Goal: Register for event/course

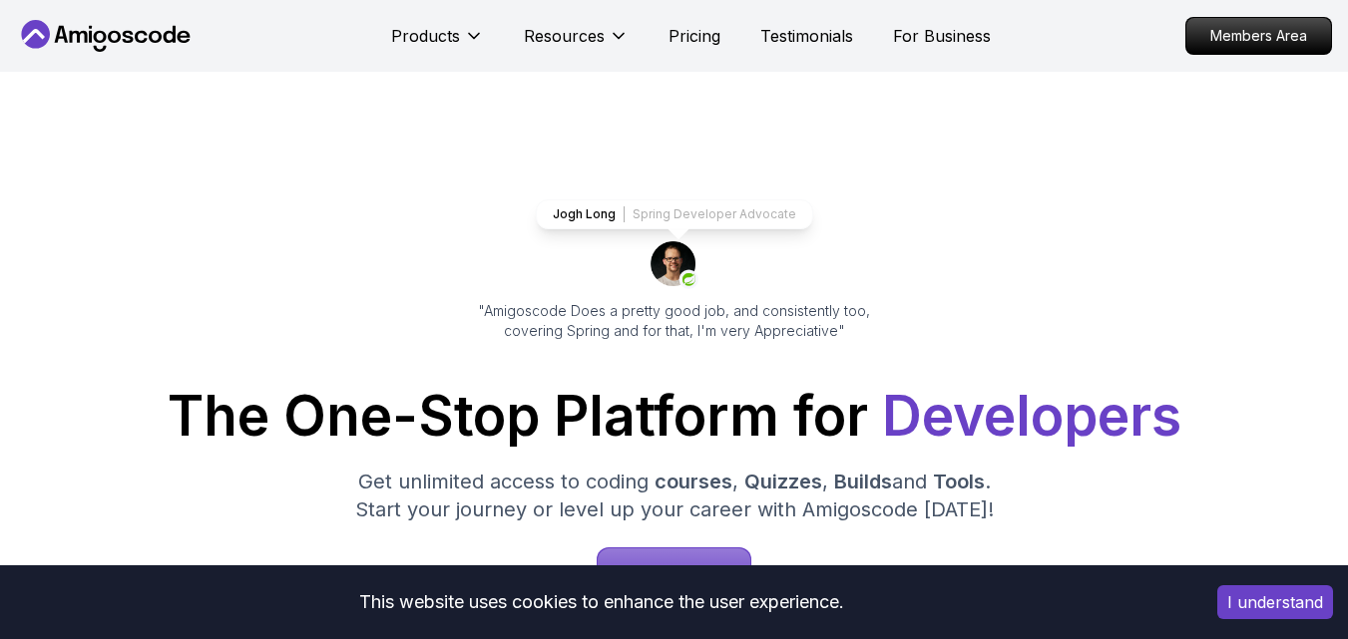
scroll to position [279, 0]
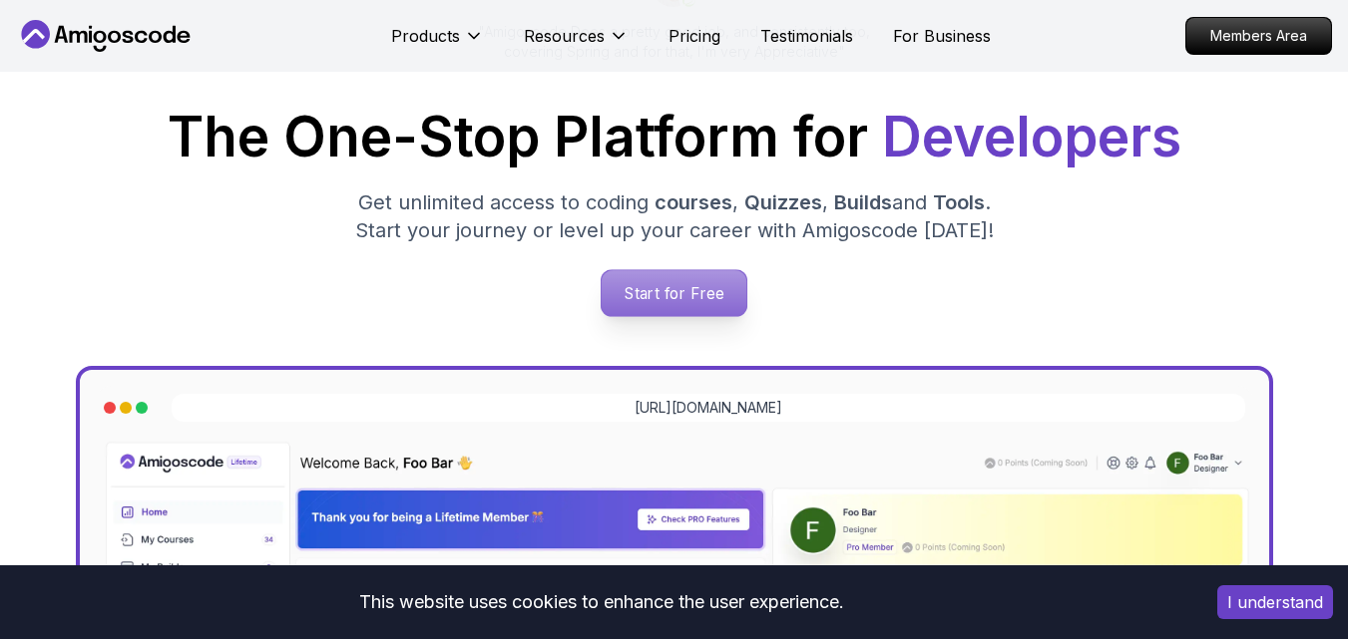
click at [691, 289] on p "Start for Free" at bounding box center [674, 293] width 145 height 46
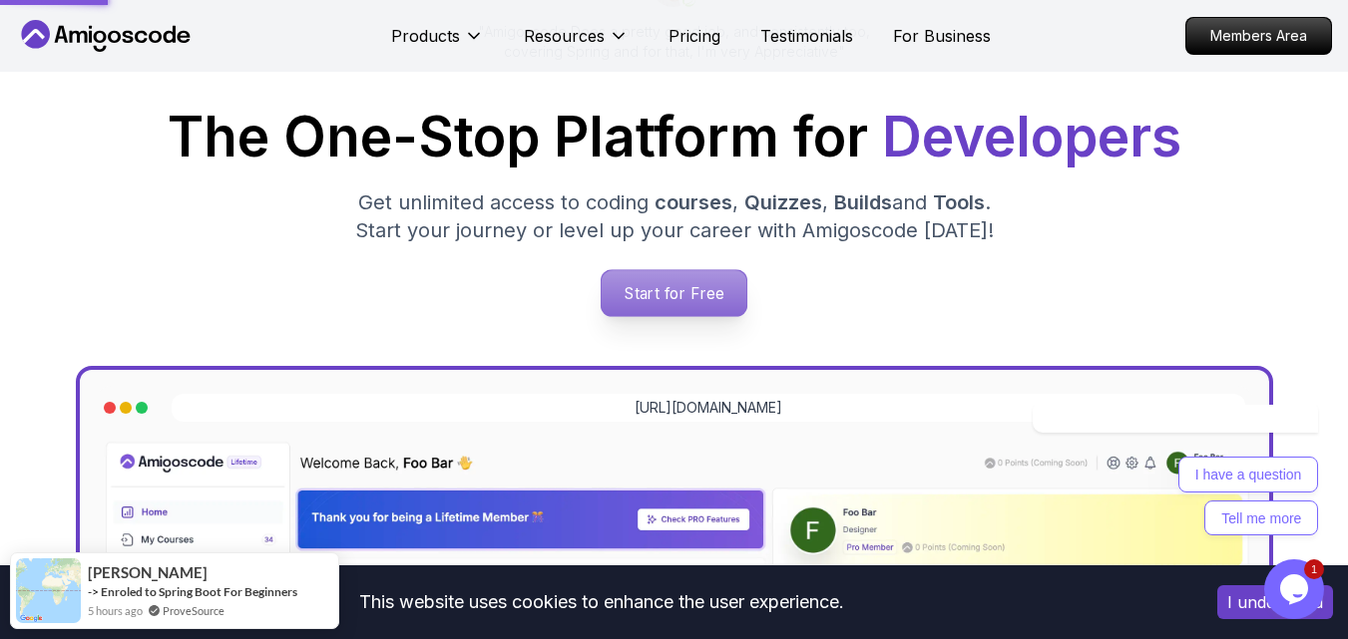
scroll to position [0, 0]
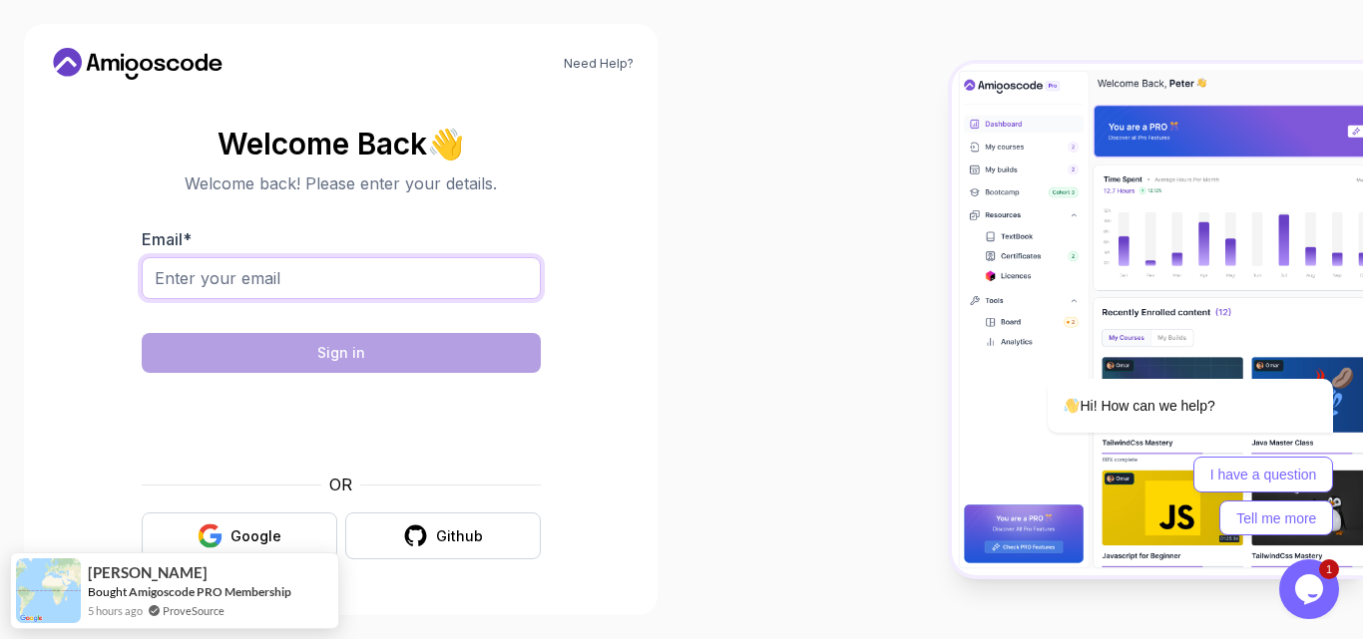
click at [389, 285] on input "Email *" at bounding box center [341, 278] width 399 height 42
type input "dhivyabharathij12@gmail.com"
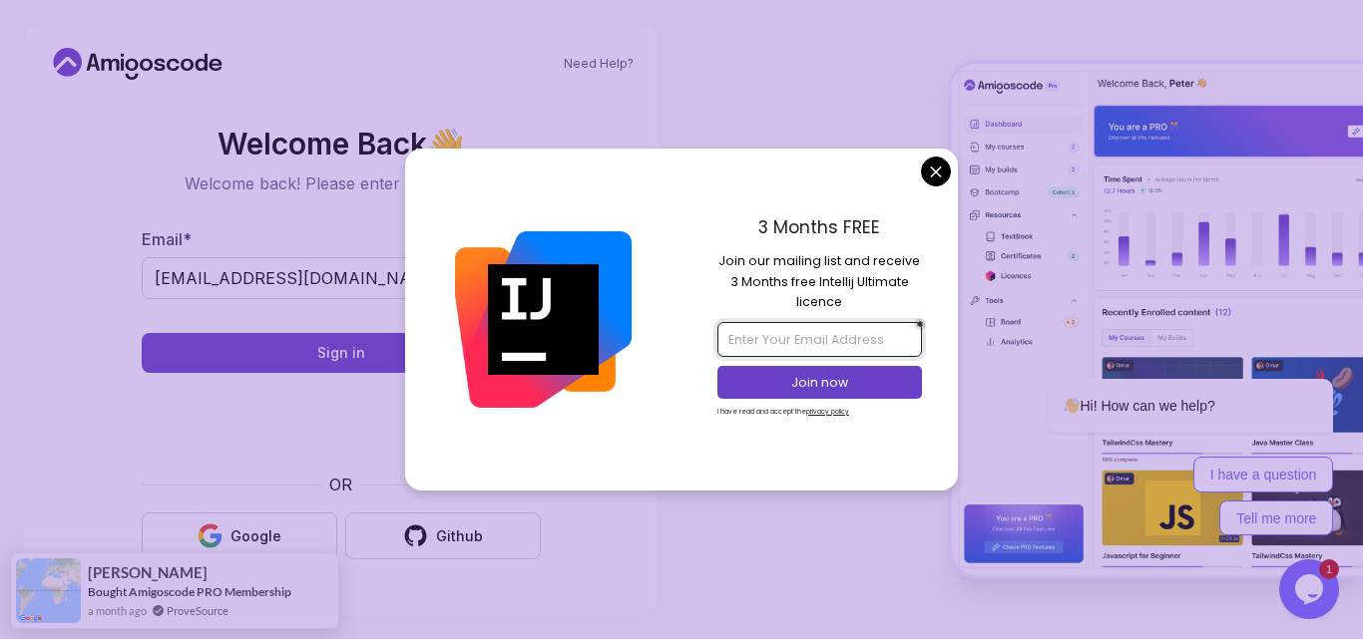
click at [848, 337] on input "email" at bounding box center [819, 339] width 204 height 34
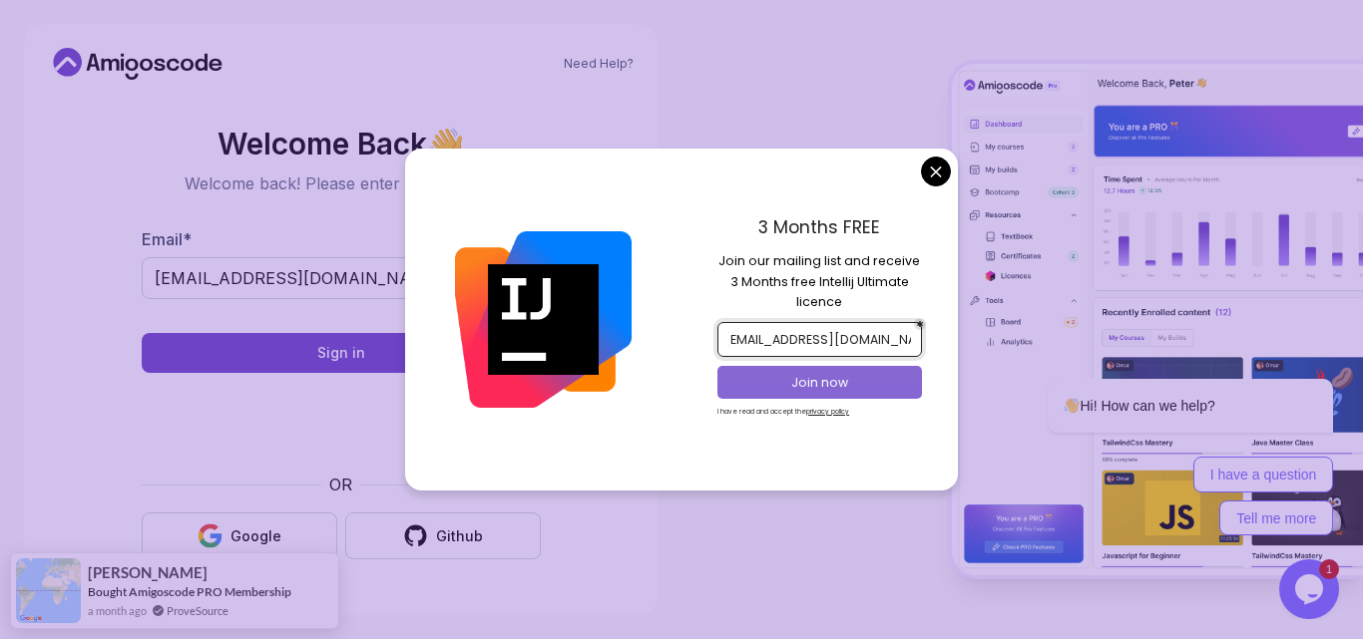
type input "dhivyabharathij12@gmail.com"
click at [836, 384] on p "Join now" at bounding box center [820, 383] width 166 height 18
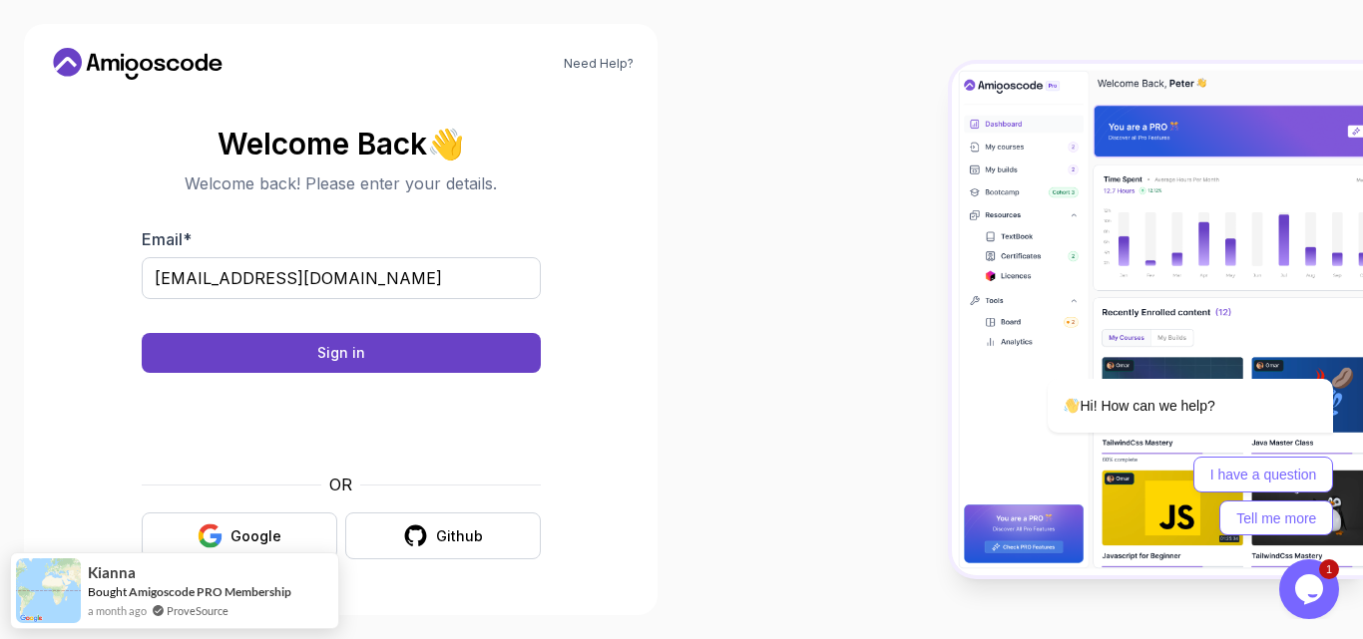
click at [805, 85] on body "Need Help? Welcome Back 👋 Welcome back! Please enter your details. Email * dhiv…" at bounding box center [681, 319] width 1363 height 639
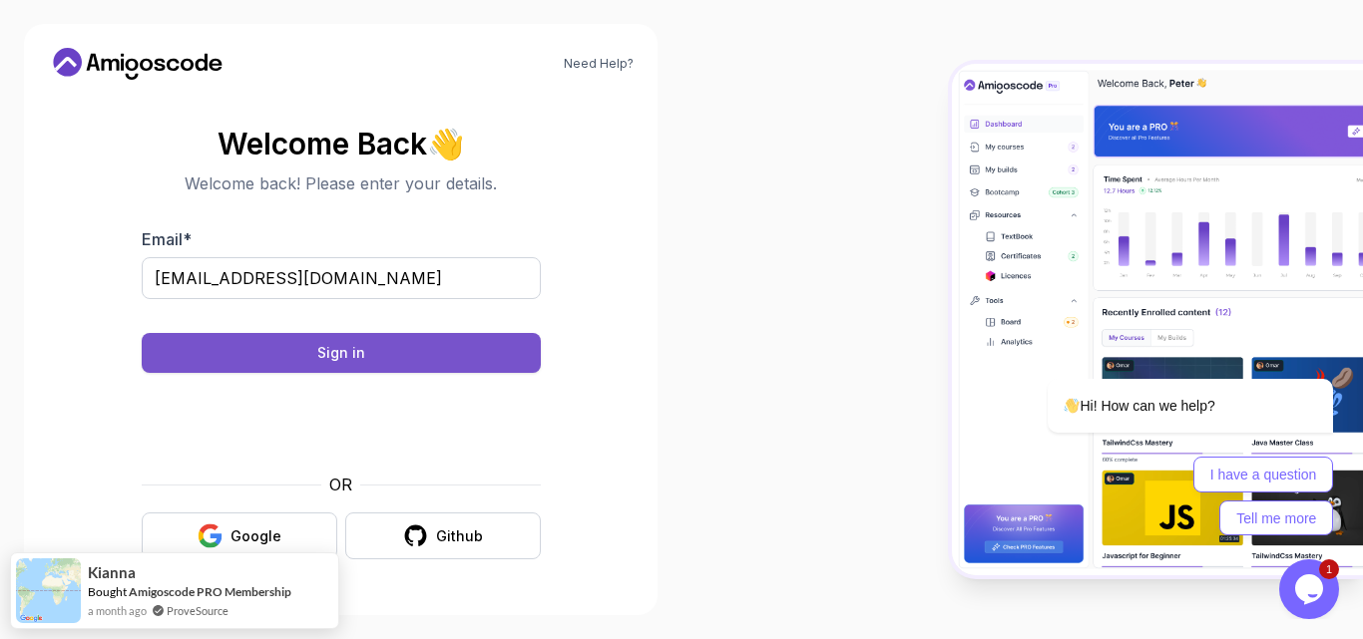
click at [384, 350] on button "Sign in" at bounding box center [341, 353] width 399 height 40
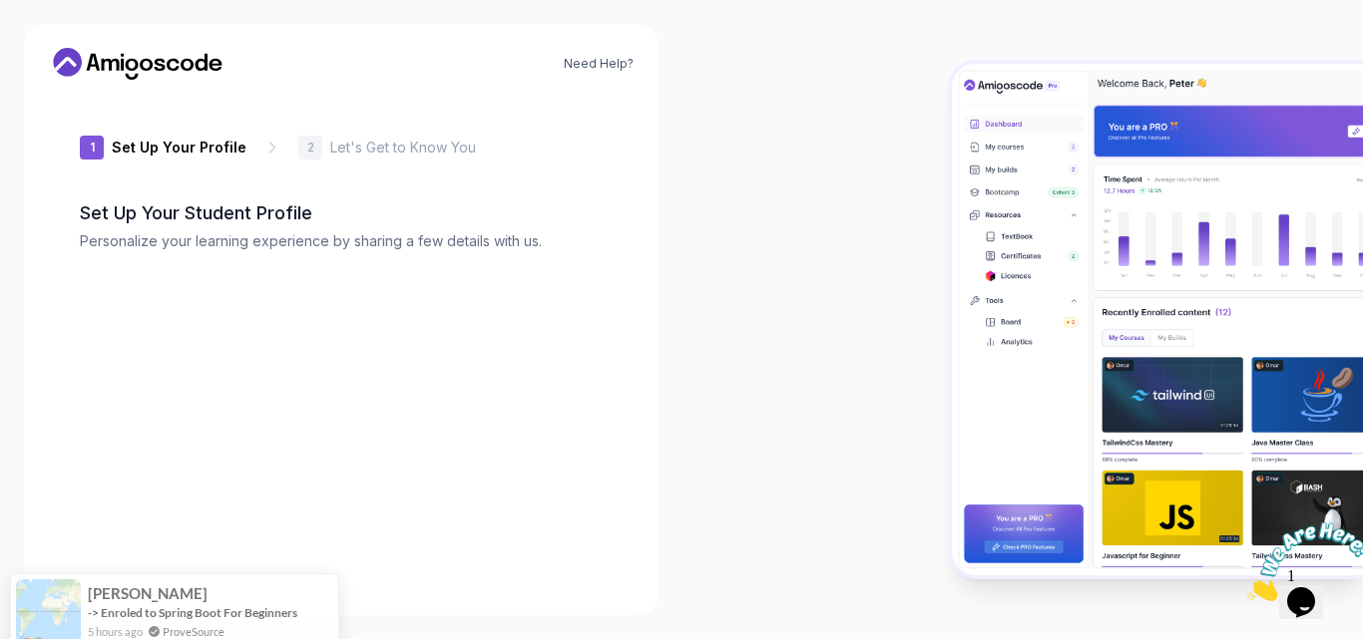
type input "dynamiclemmingd52fe"
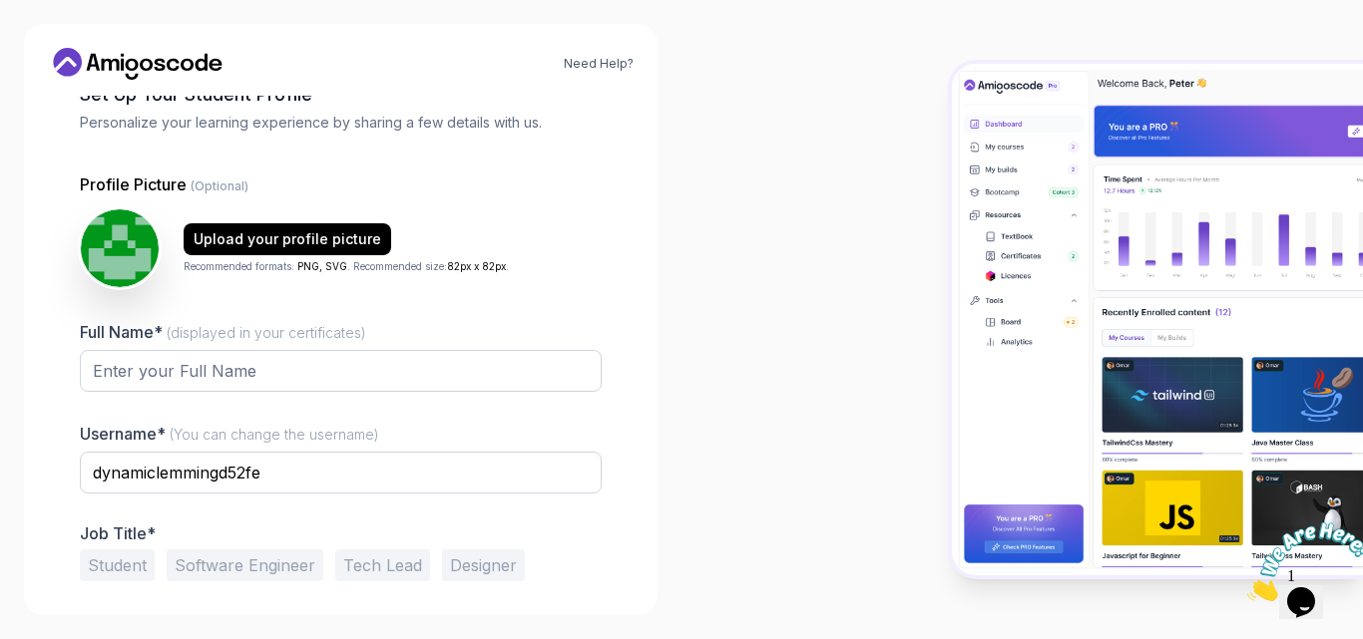
scroll to position [124, 0]
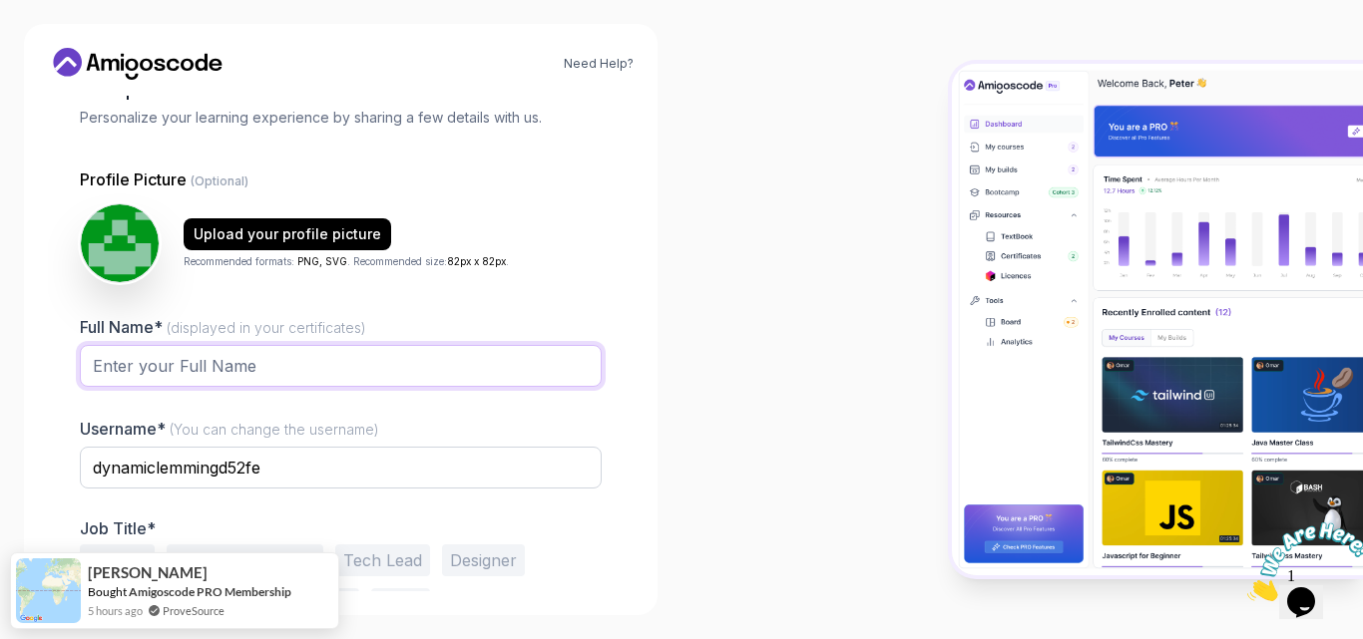
click at [426, 369] on input "Full Name* (displayed in your certificates)" at bounding box center [341, 366] width 522 height 42
type input "[PERSON_NAME]"
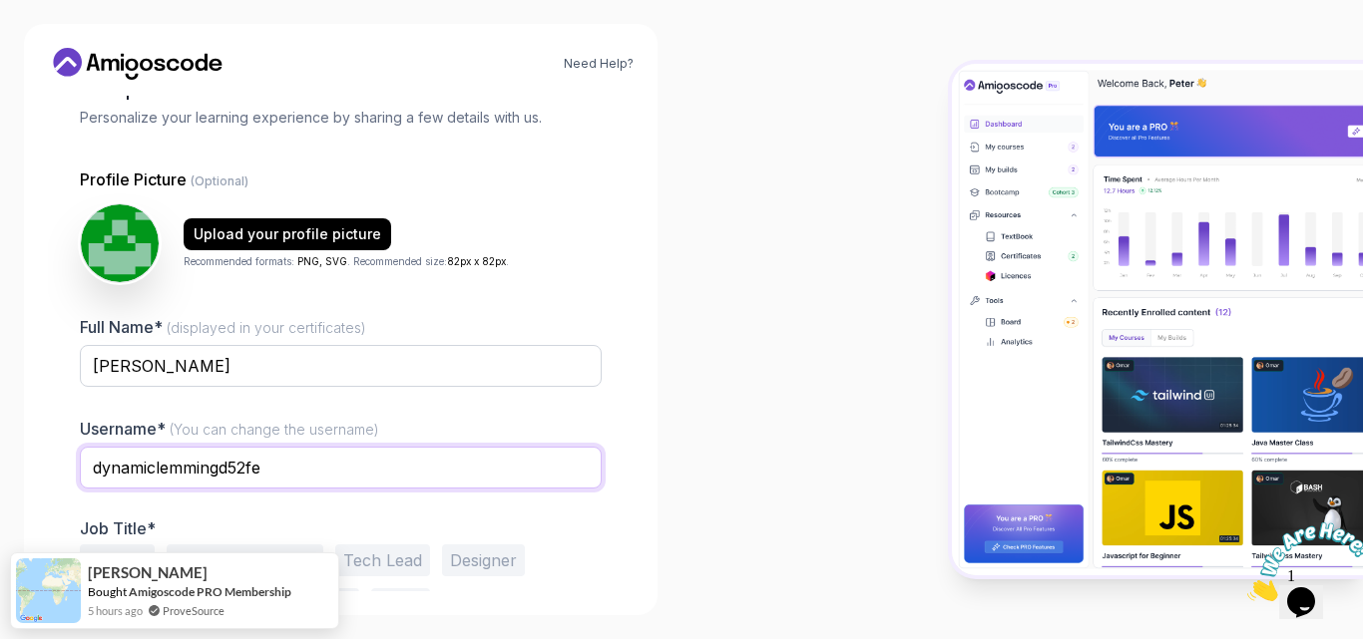
click at [307, 466] on input "dynamiclemmingd52fe" at bounding box center [341, 468] width 522 height 42
type input "d"
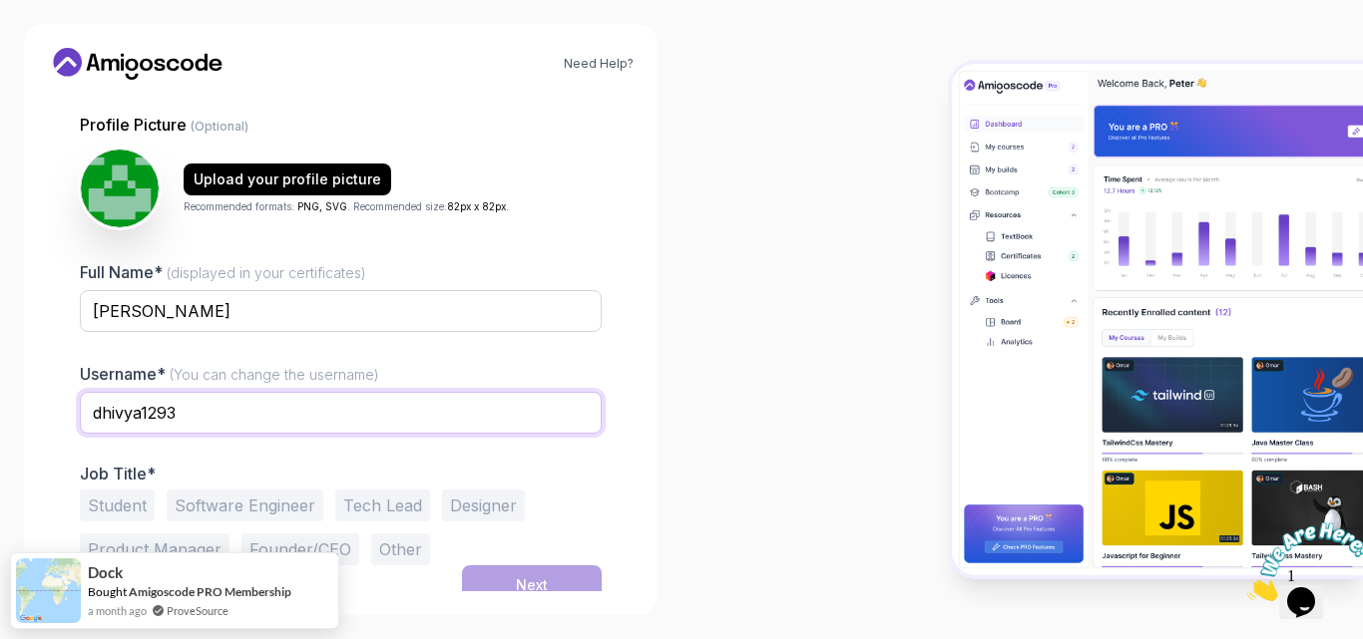
scroll to position [193, 0]
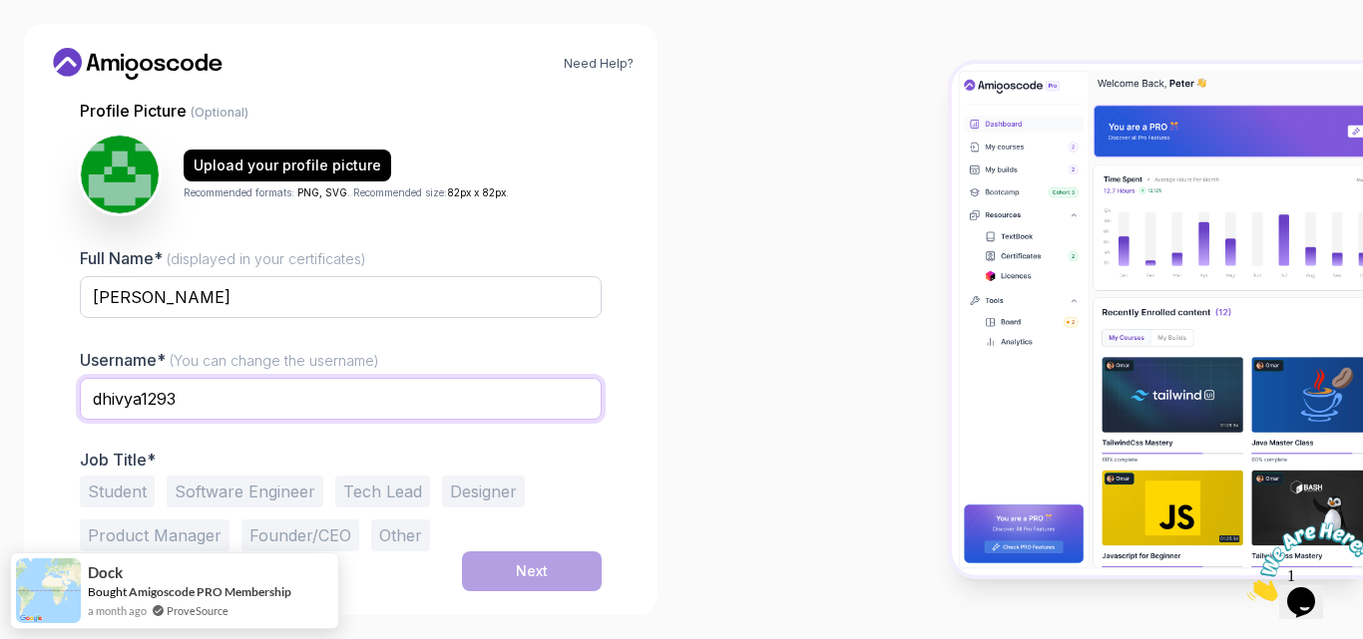
type input "dhivya1293"
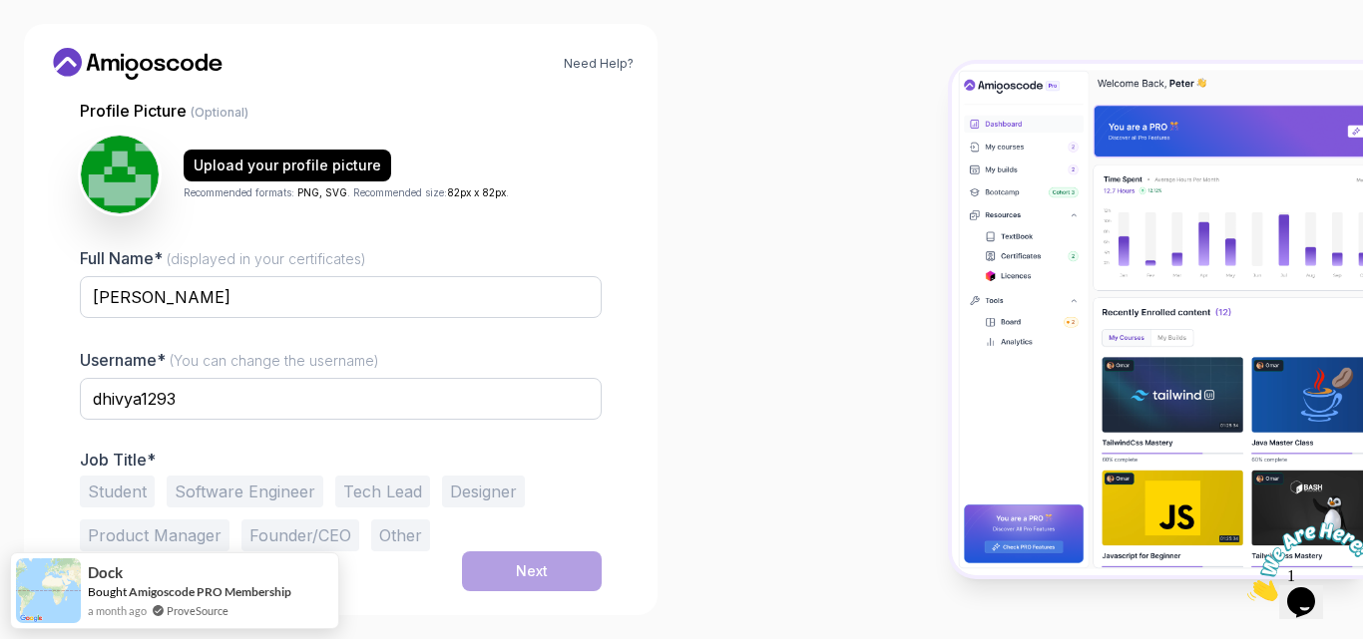
click at [257, 488] on button "Software Engineer" at bounding box center [245, 492] width 157 height 32
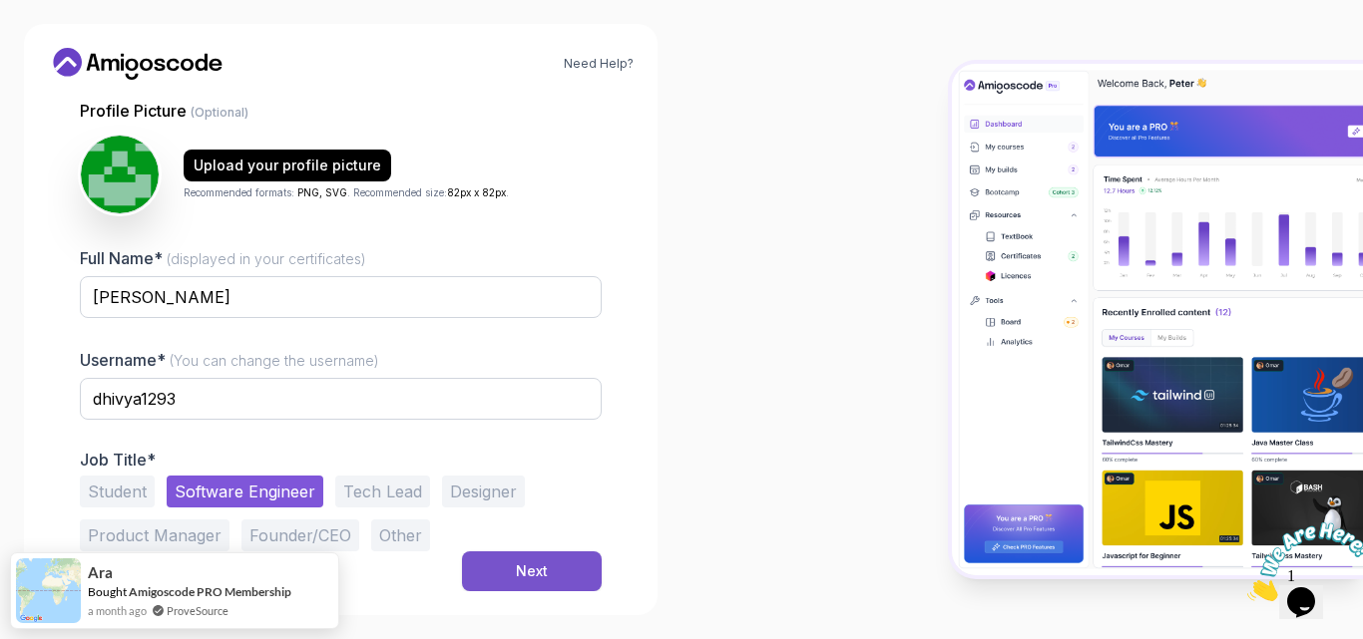
click at [528, 572] on div "Next" at bounding box center [532, 572] width 32 height 20
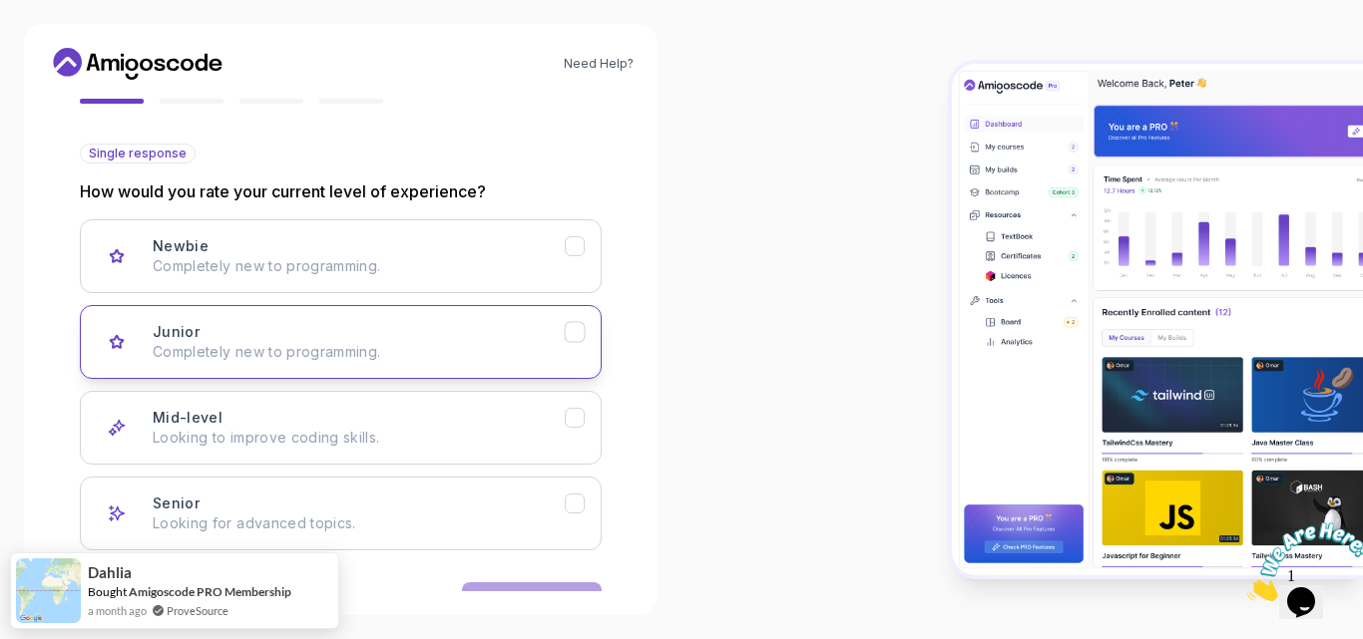
click at [578, 334] on icon "Junior" at bounding box center [575, 332] width 19 height 19
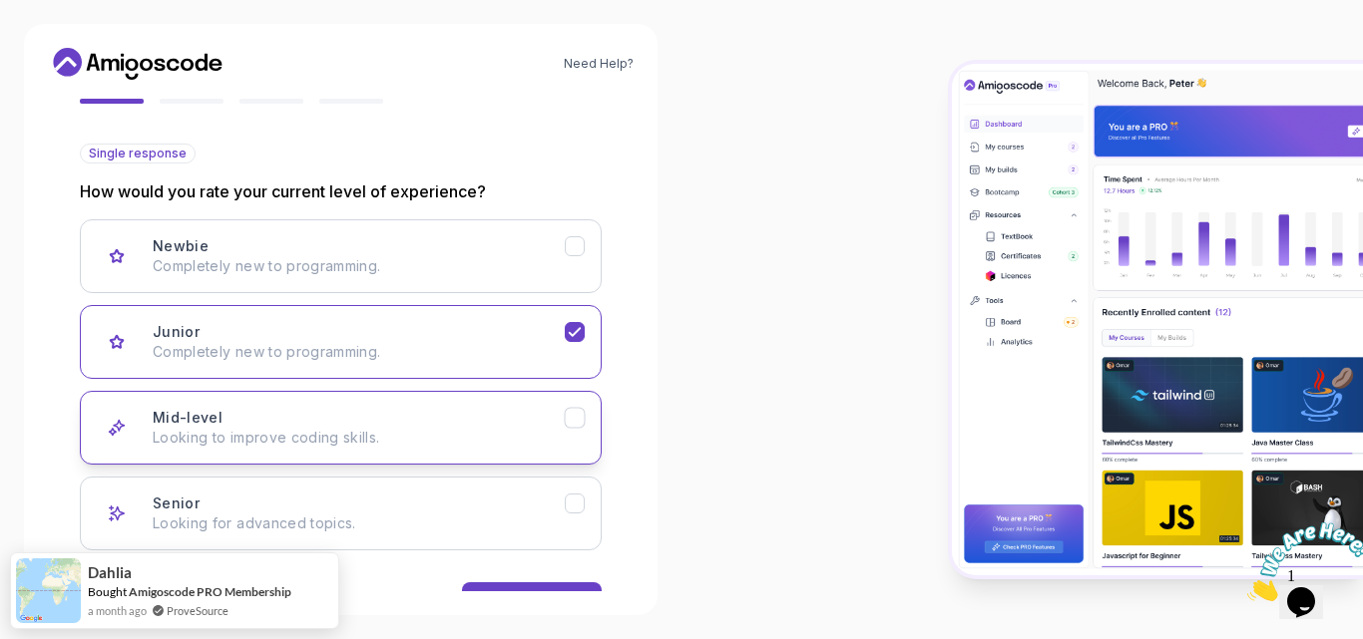
scroll to position [255, 0]
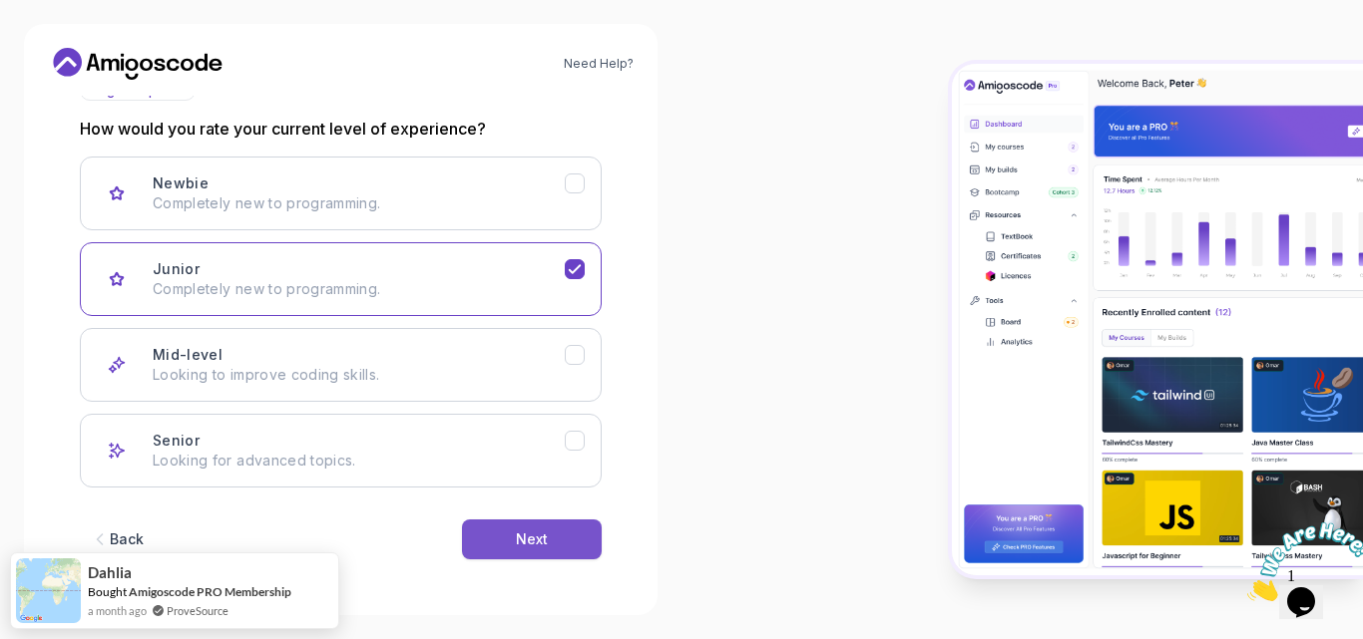
click at [555, 541] on button "Next" at bounding box center [532, 540] width 140 height 40
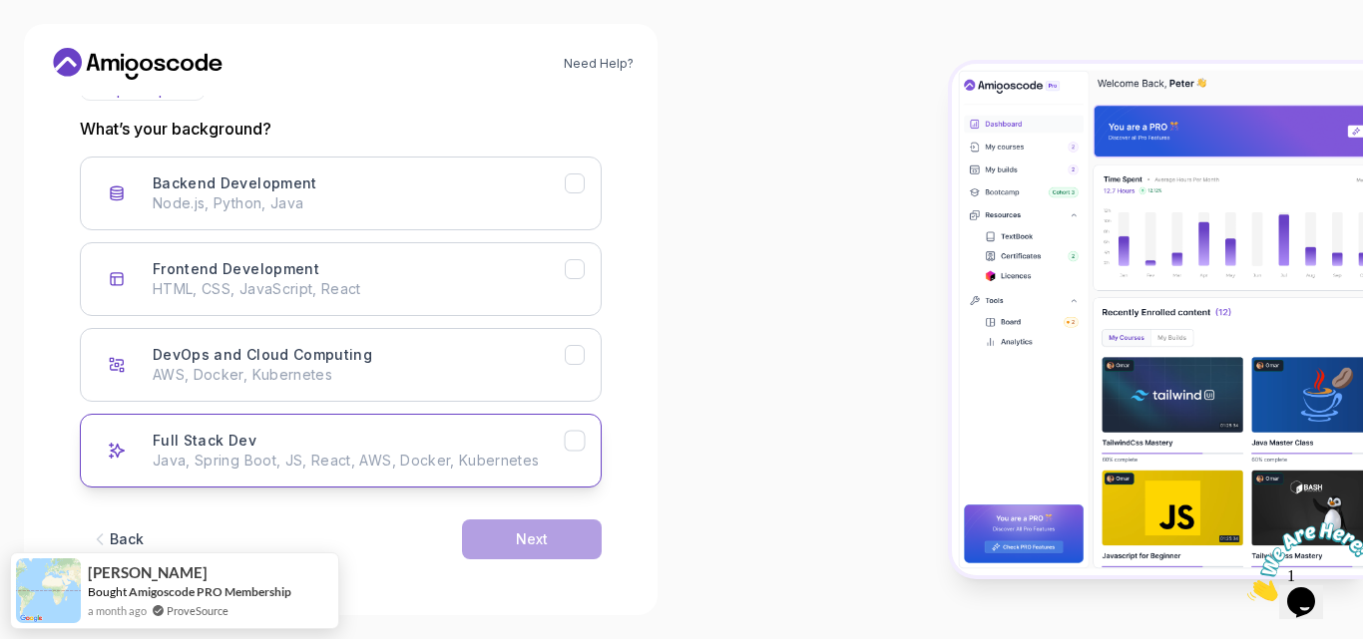
click at [578, 442] on icon "Full Stack Dev" at bounding box center [575, 441] width 19 height 19
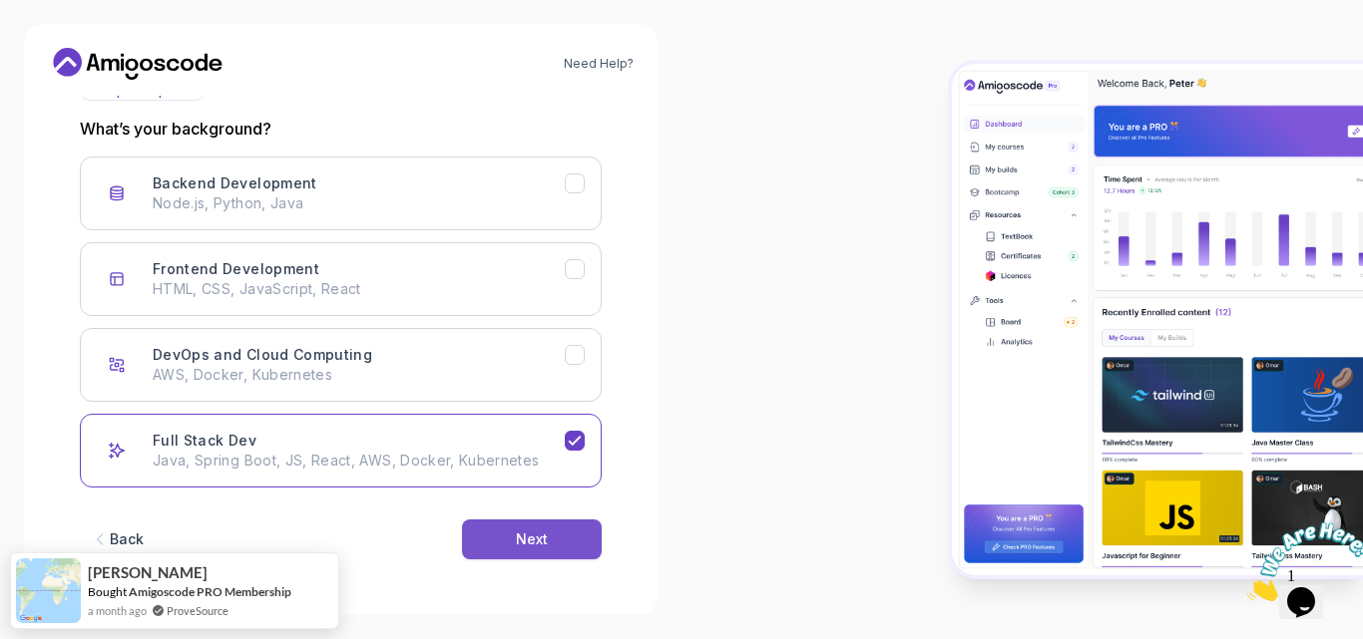
click at [501, 551] on button "Next" at bounding box center [532, 540] width 140 height 40
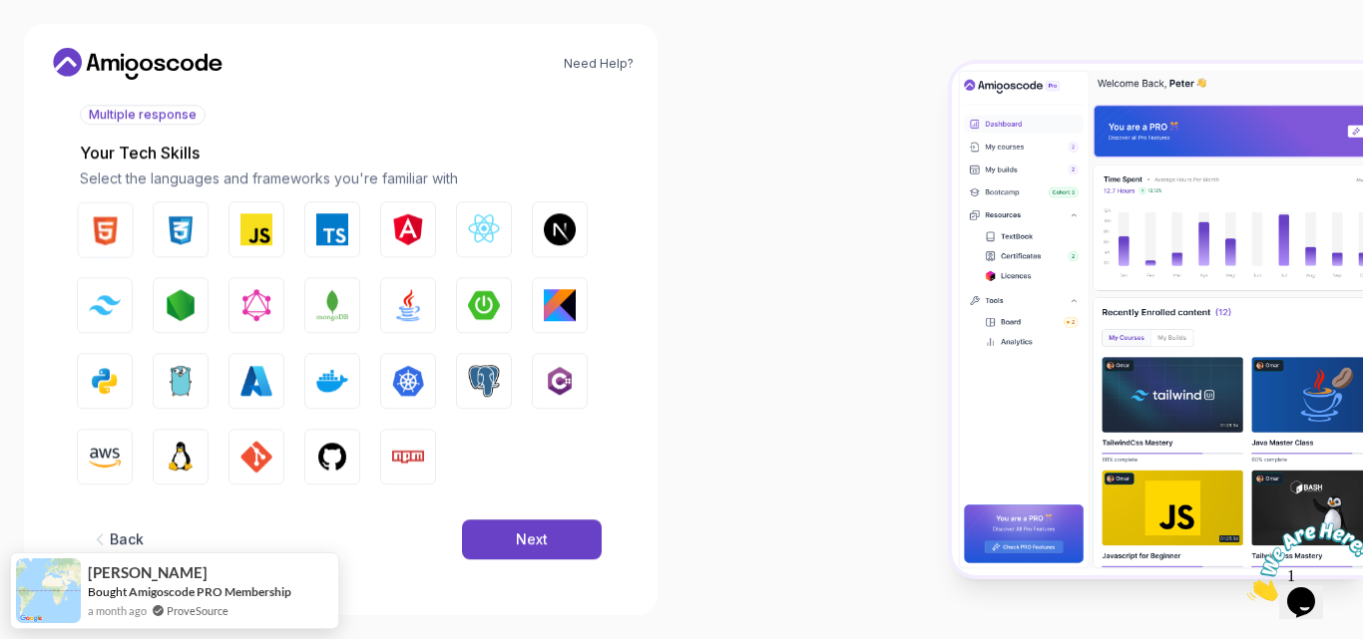
scroll to position [231, 0]
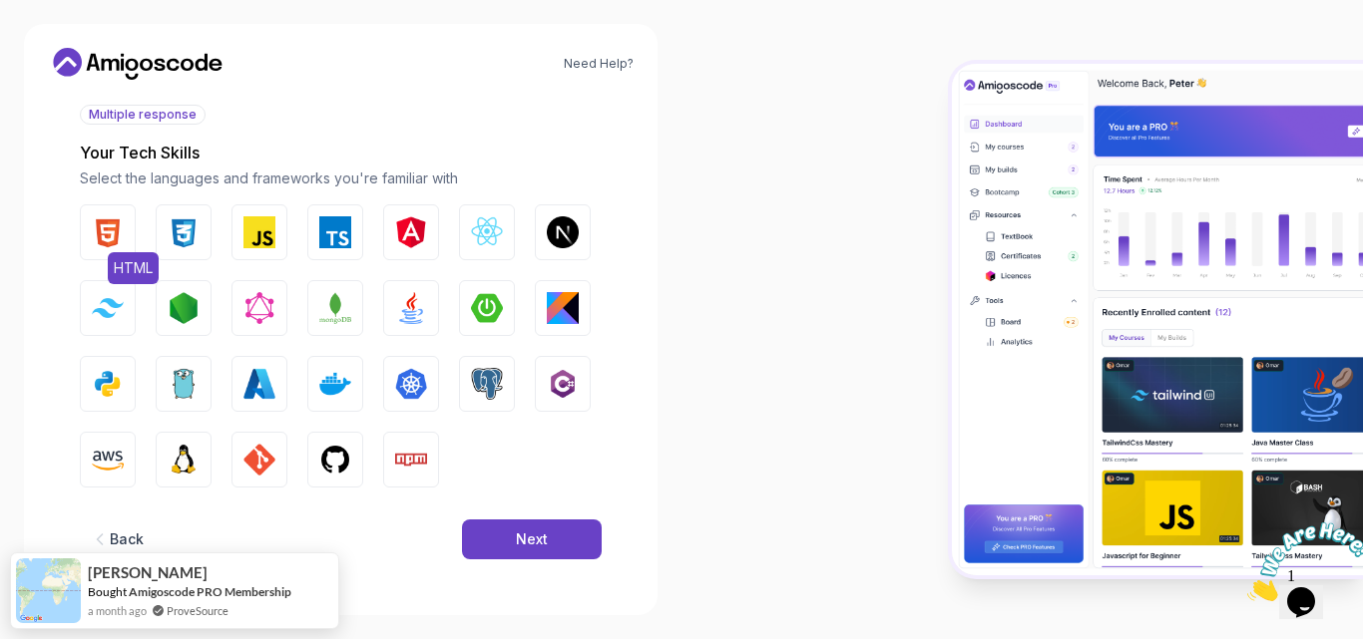
click at [106, 223] on img "button" at bounding box center [108, 232] width 32 height 32
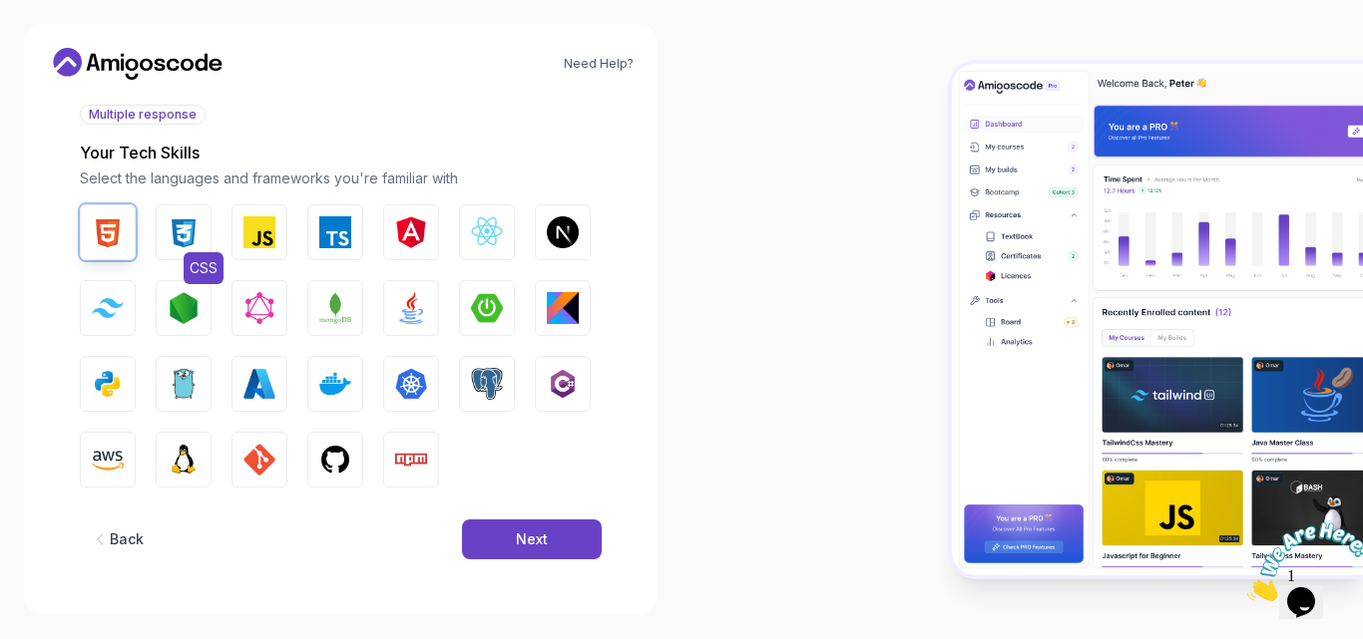
click at [181, 228] on img "button" at bounding box center [184, 232] width 32 height 32
click at [265, 232] on img "button" at bounding box center [259, 232] width 32 height 32
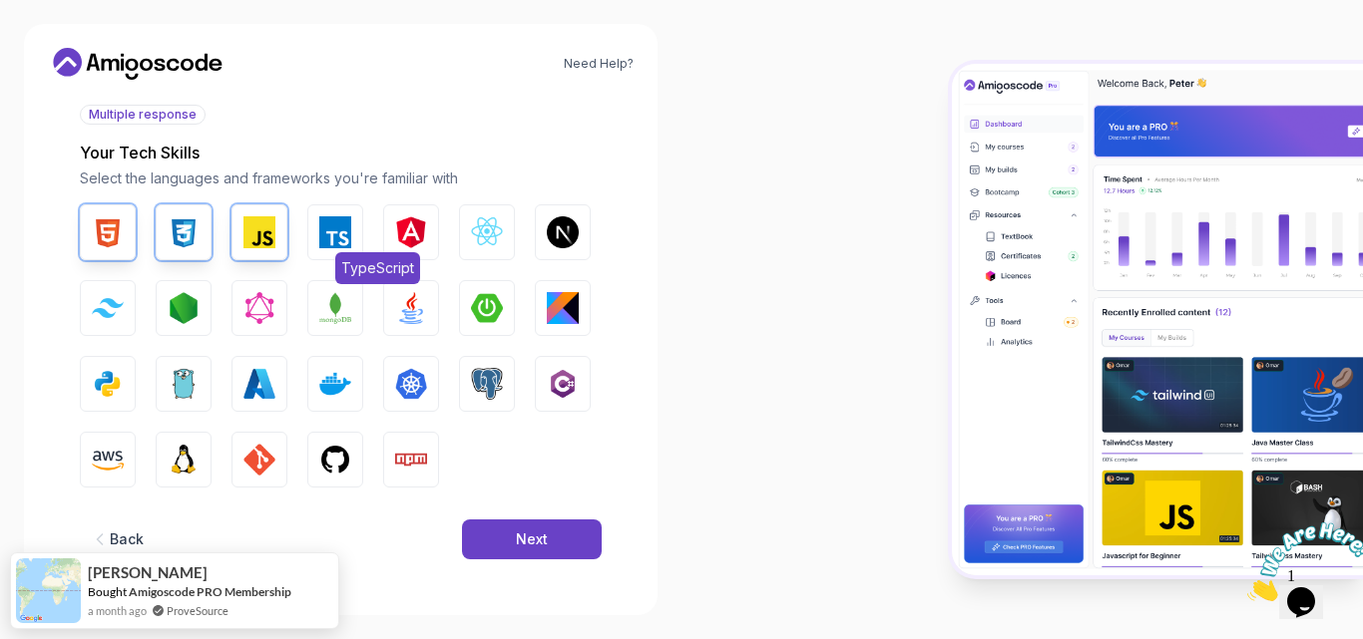
click at [335, 235] on img "button" at bounding box center [335, 232] width 32 height 32
click at [493, 234] on img "button" at bounding box center [487, 232] width 32 height 32
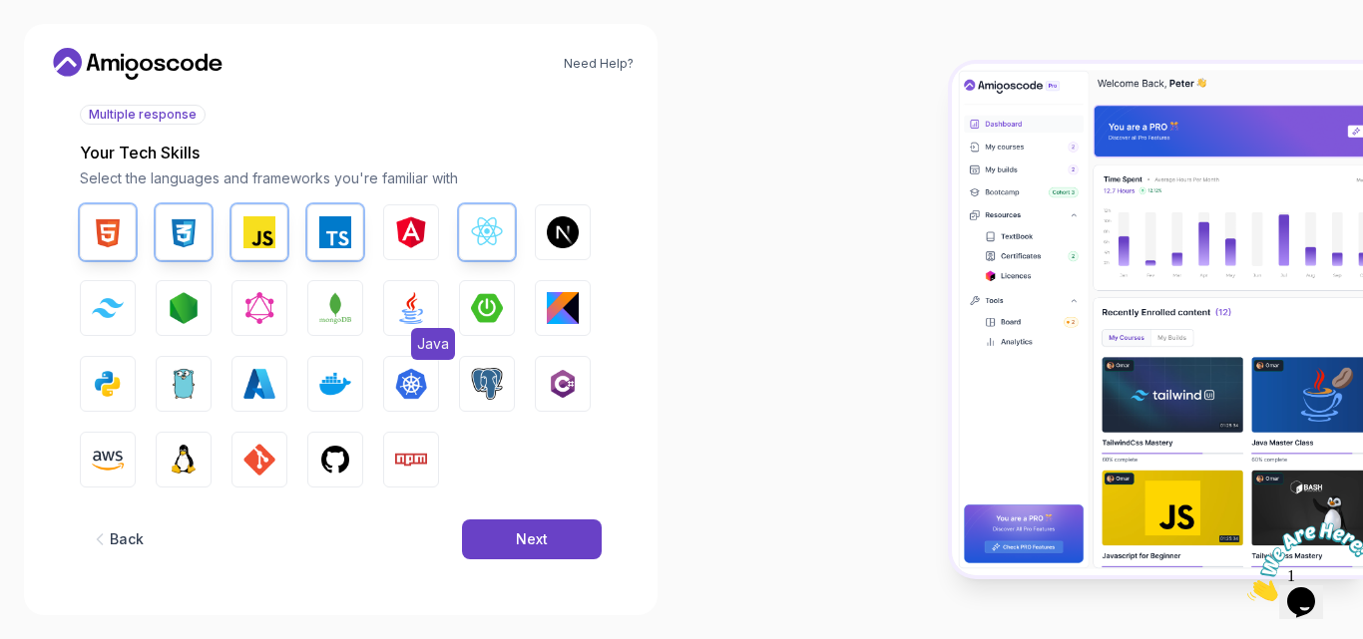
click at [410, 316] on img "button" at bounding box center [411, 308] width 32 height 32
click at [482, 315] on img "button" at bounding box center [487, 308] width 32 height 32
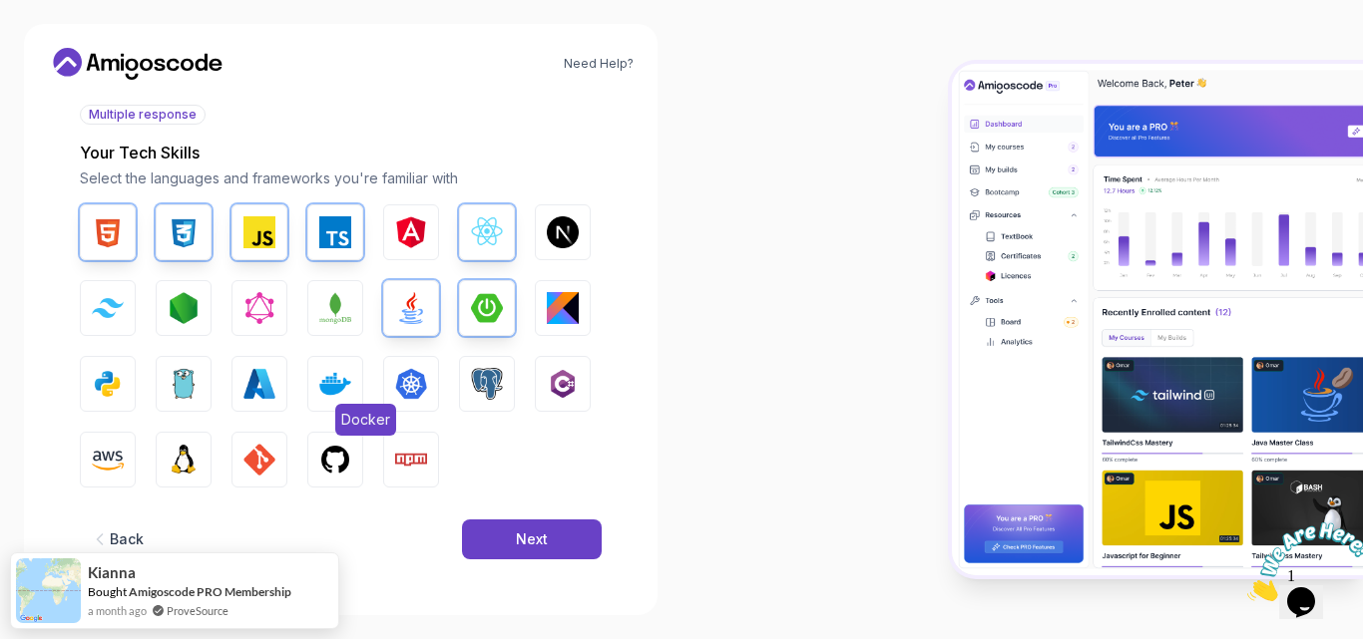
click at [344, 380] on img "button" at bounding box center [335, 384] width 32 height 32
click at [498, 375] on img "button" at bounding box center [487, 384] width 32 height 32
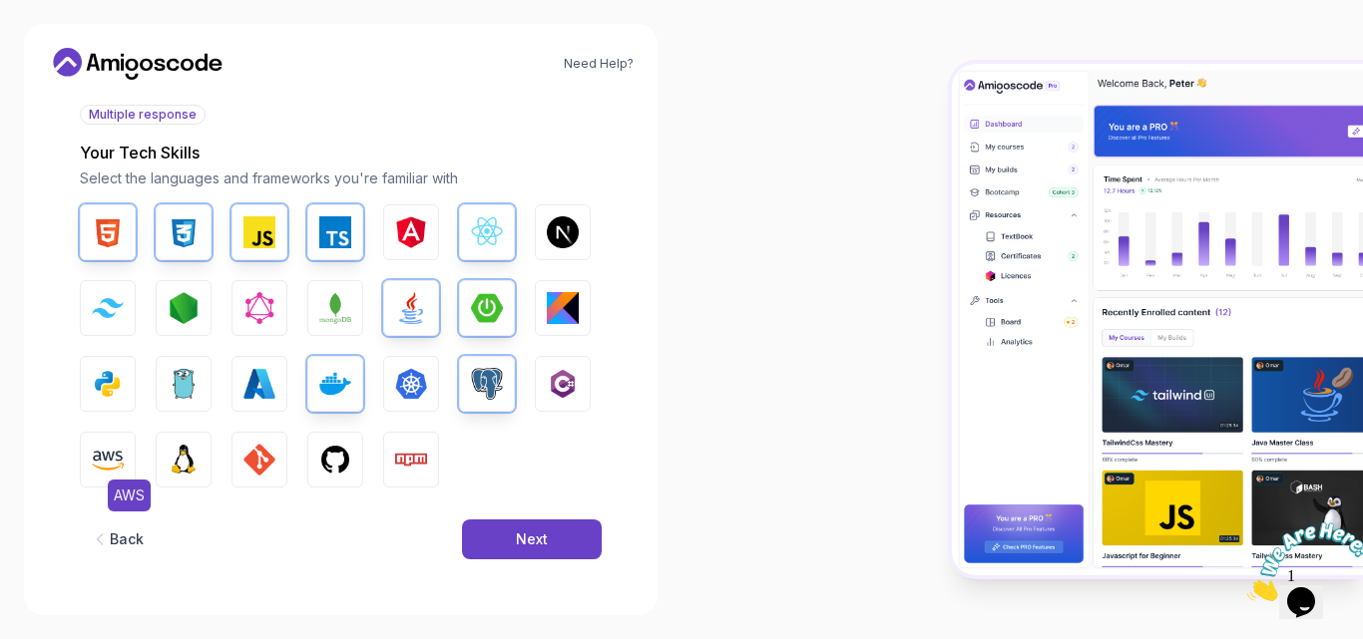
click at [84, 461] on button "AWS" at bounding box center [108, 460] width 56 height 56
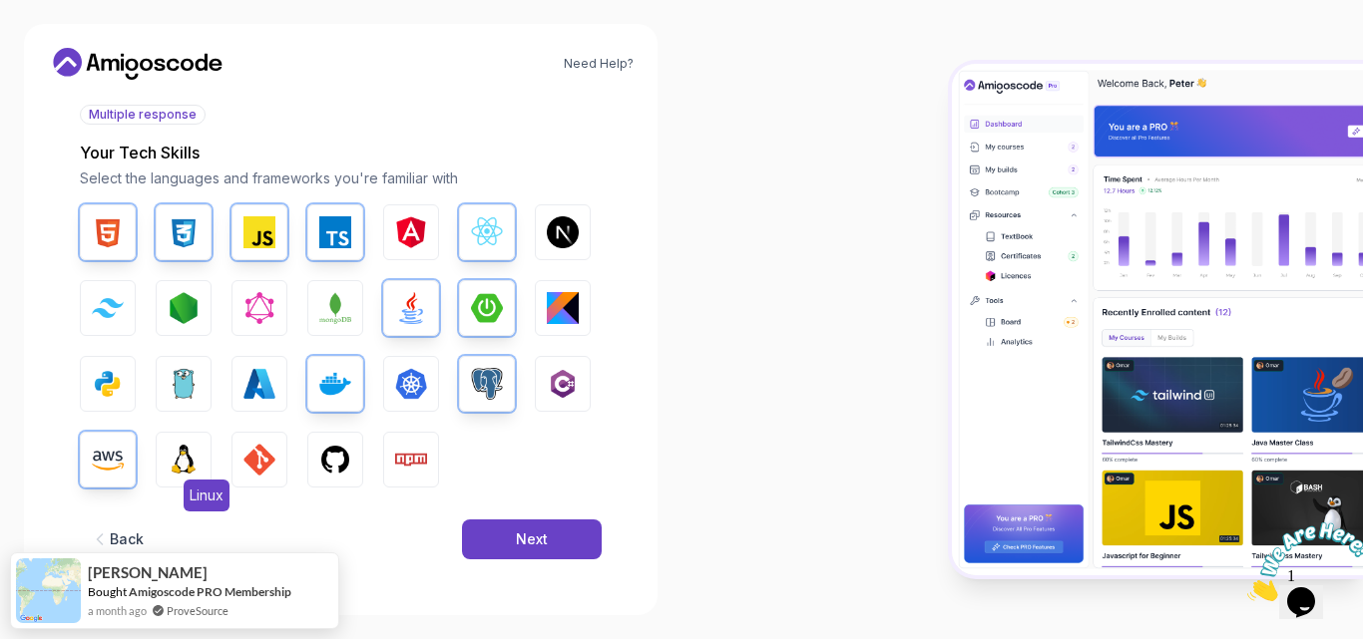
click at [172, 471] on img "button" at bounding box center [184, 460] width 32 height 32
click at [265, 466] on img "button" at bounding box center [259, 460] width 32 height 32
click at [336, 469] on img "button" at bounding box center [335, 460] width 32 height 32
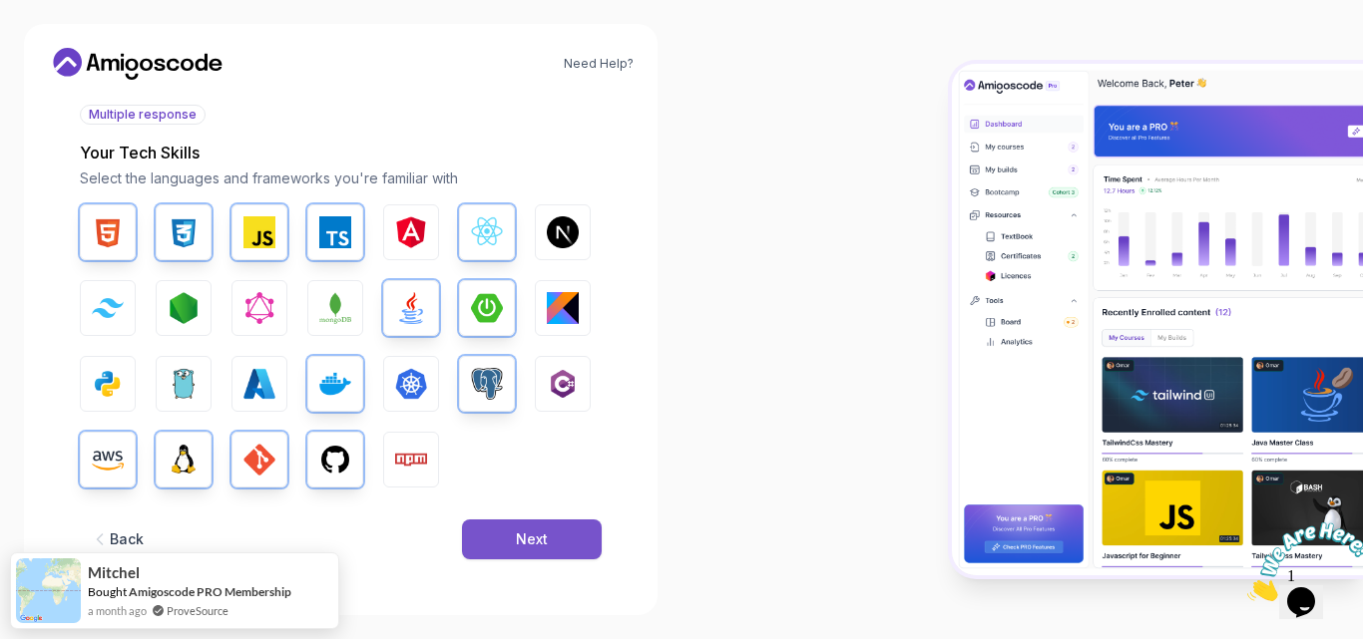
click at [538, 536] on div "Next" at bounding box center [532, 540] width 32 height 20
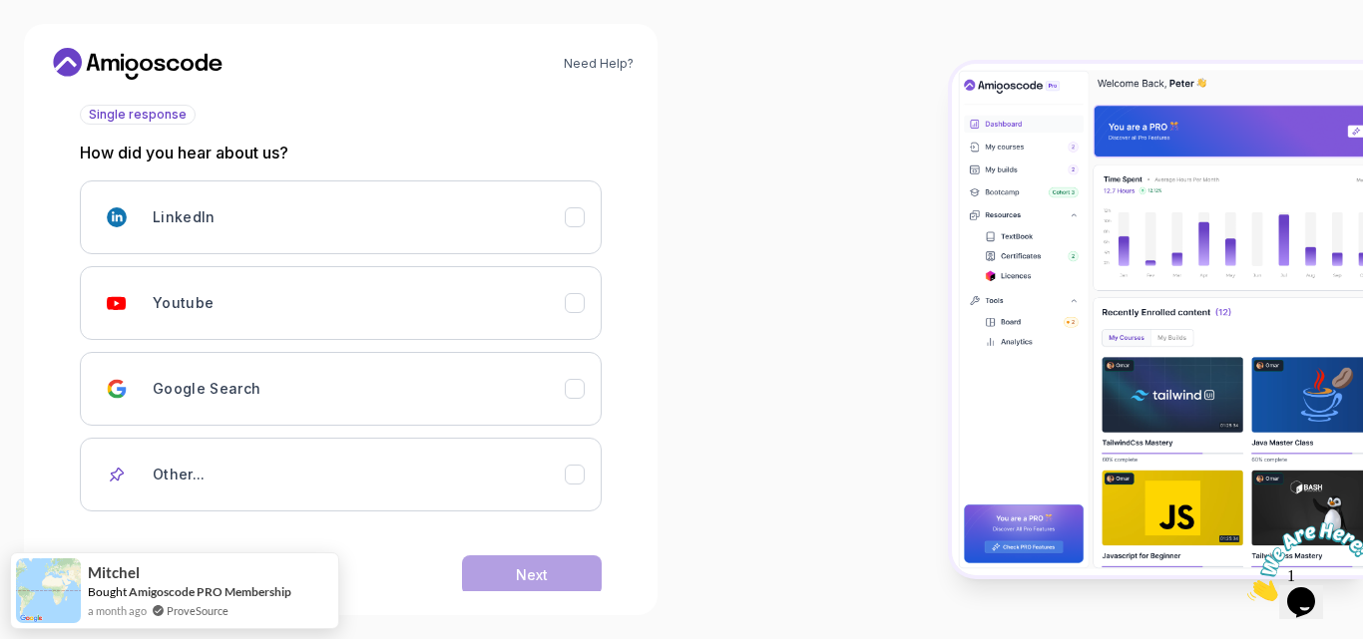
click at [609, 300] on div "2 Let's Get to Know You 1 Set Up Your Profile 2 Let's Get to Know You Getting t…" at bounding box center [341, 112] width 586 height 496
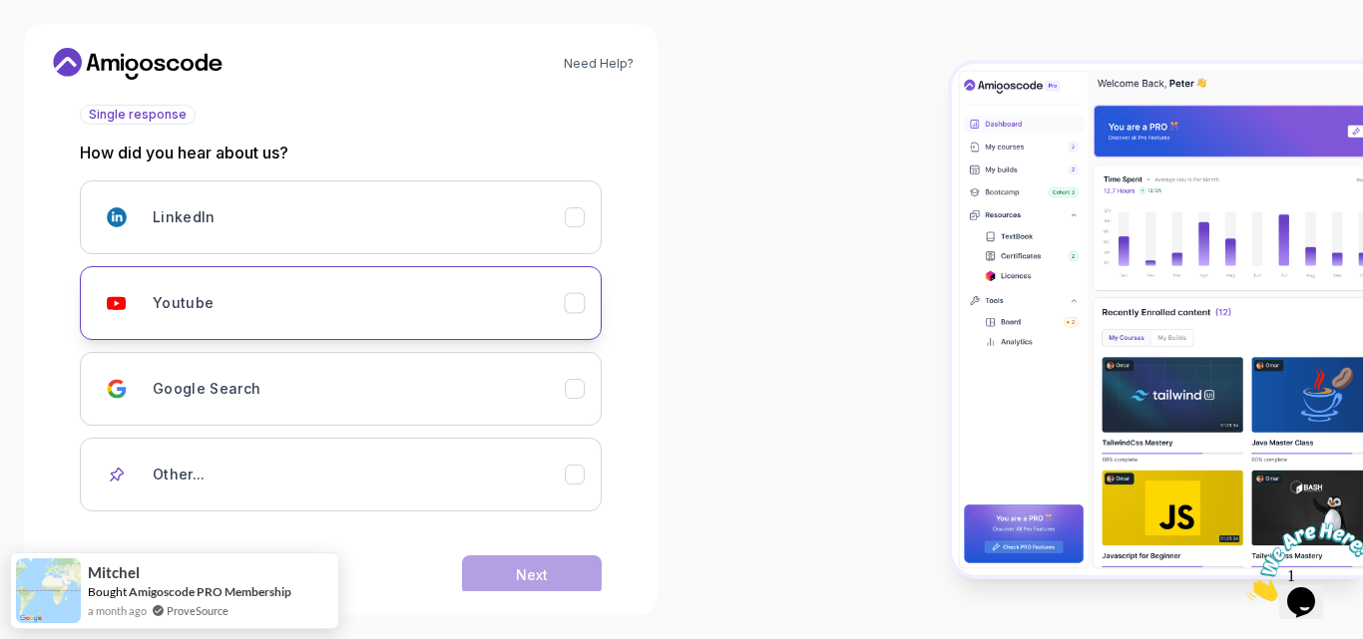
click at [583, 300] on icon "Youtube" at bounding box center [575, 303] width 19 height 19
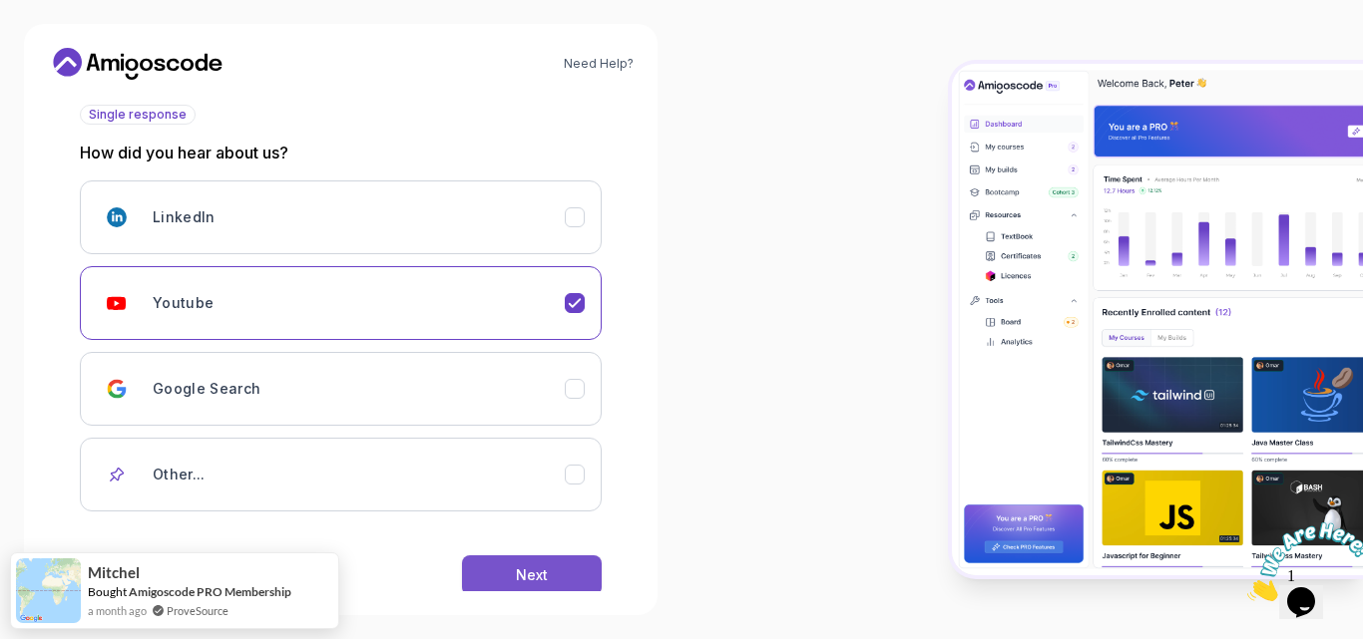
click at [514, 580] on button "Next" at bounding box center [532, 576] width 140 height 40
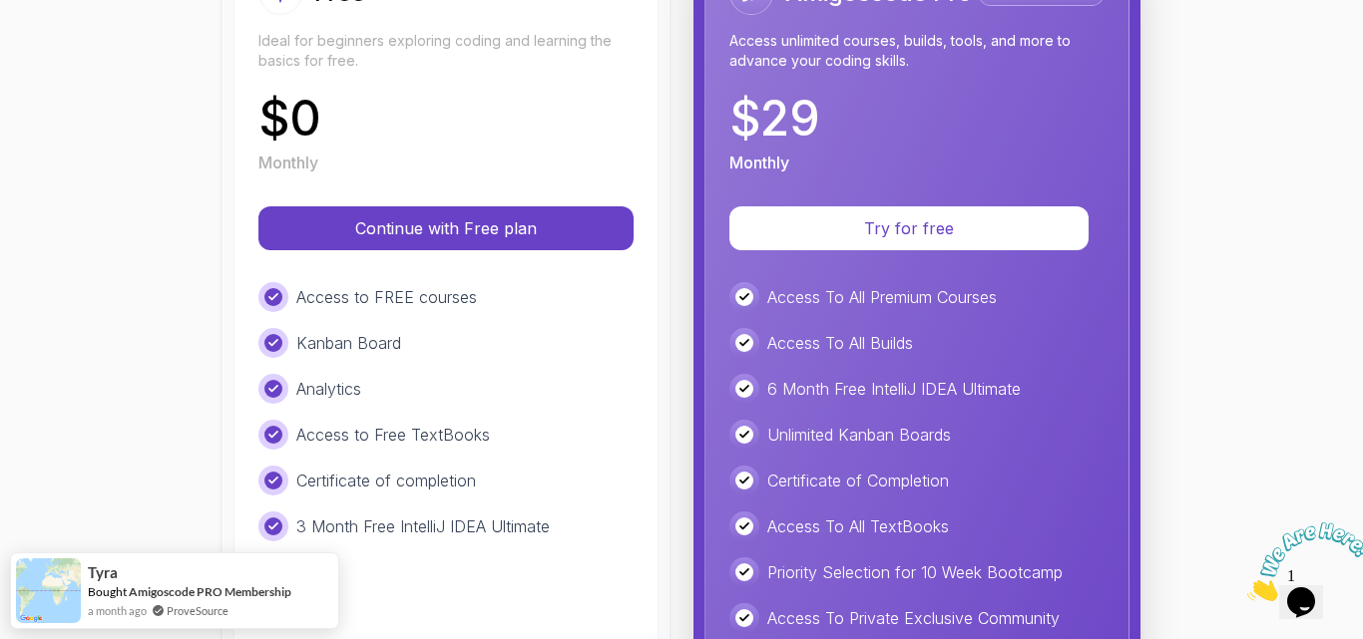
scroll to position [333, 0]
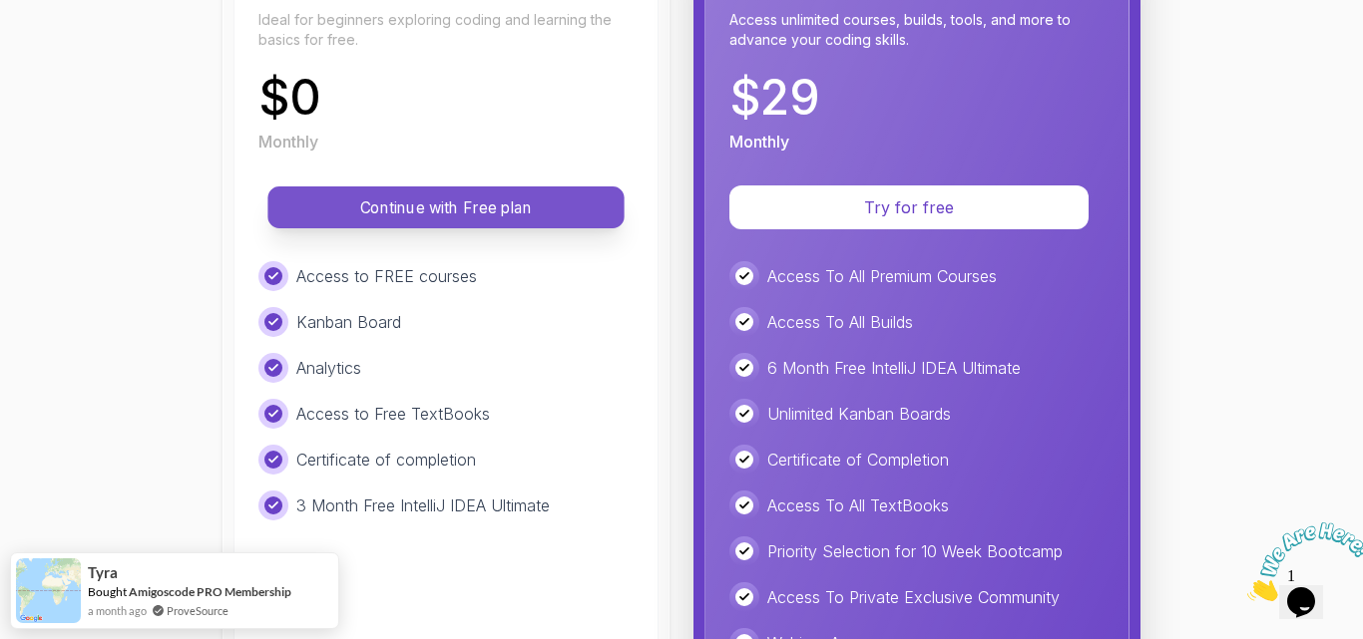
click at [472, 203] on p "Continue with Free plan" at bounding box center [445, 208] width 311 height 23
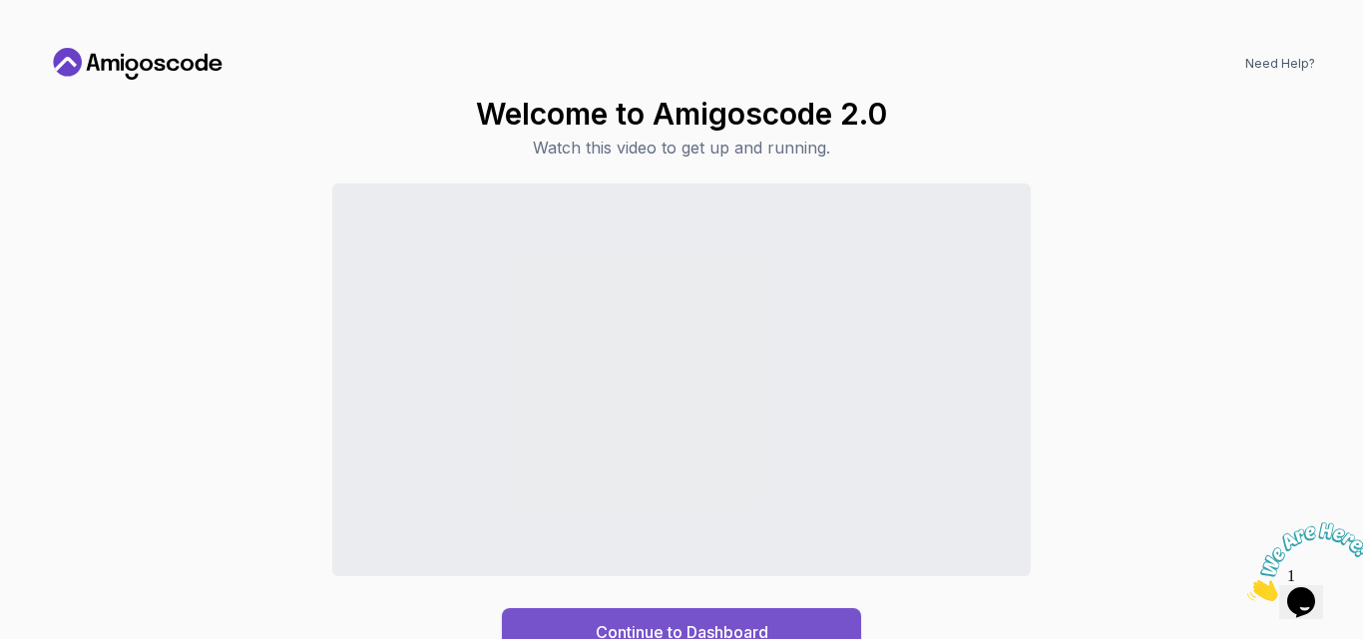
click at [675, 624] on div "Continue to Dashboard" at bounding box center [682, 633] width 173 height 24
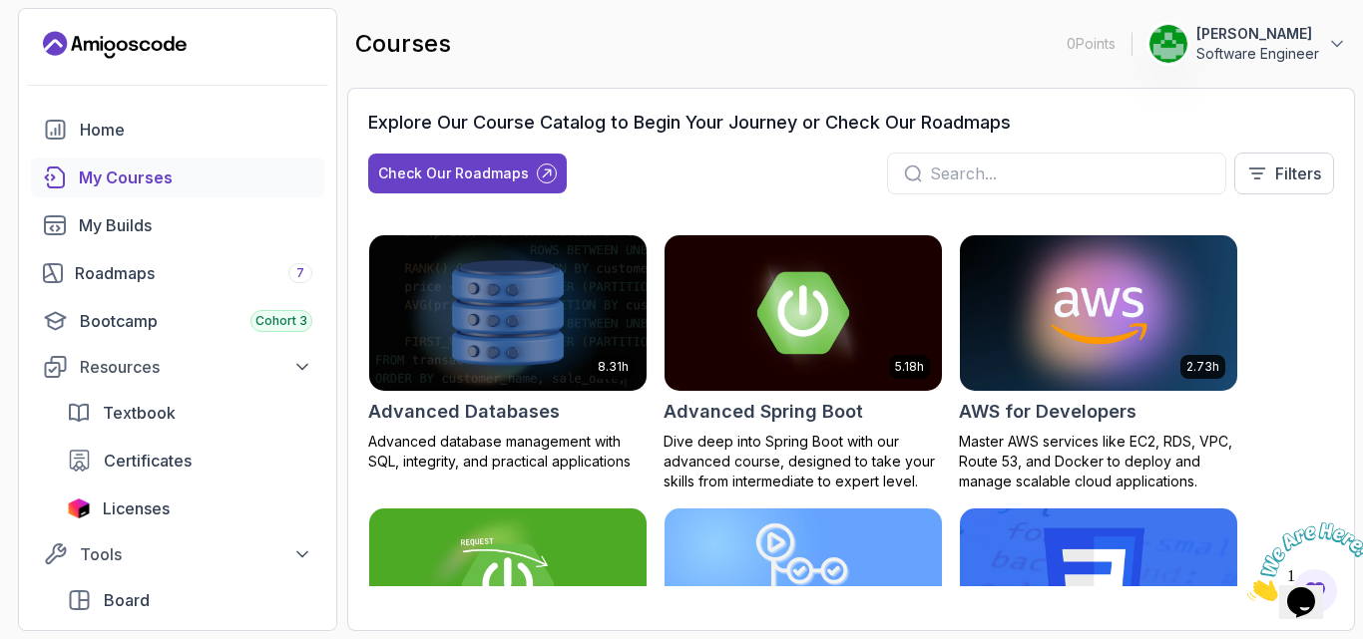
click at [155, 171] on div "My Courses" at bounding box center [195, 178] width 233 height 24
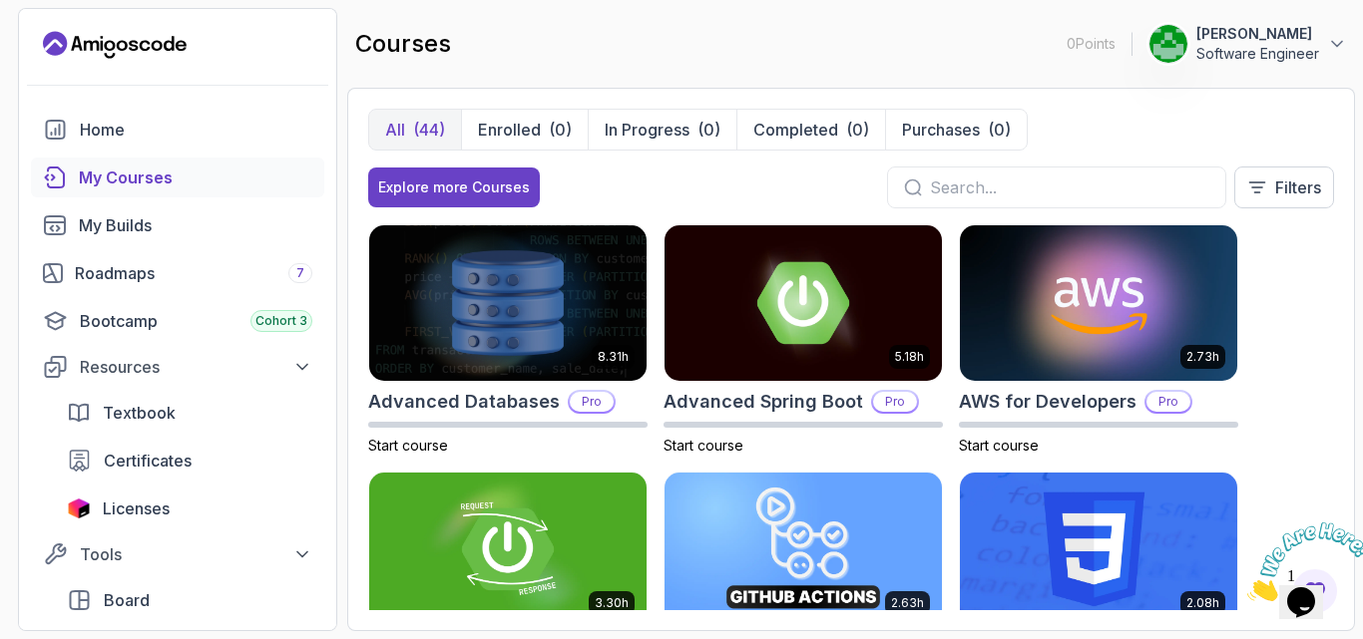
click at [1005, 183] on input "text" at bounding box center [1069, 188] width 279 height 24
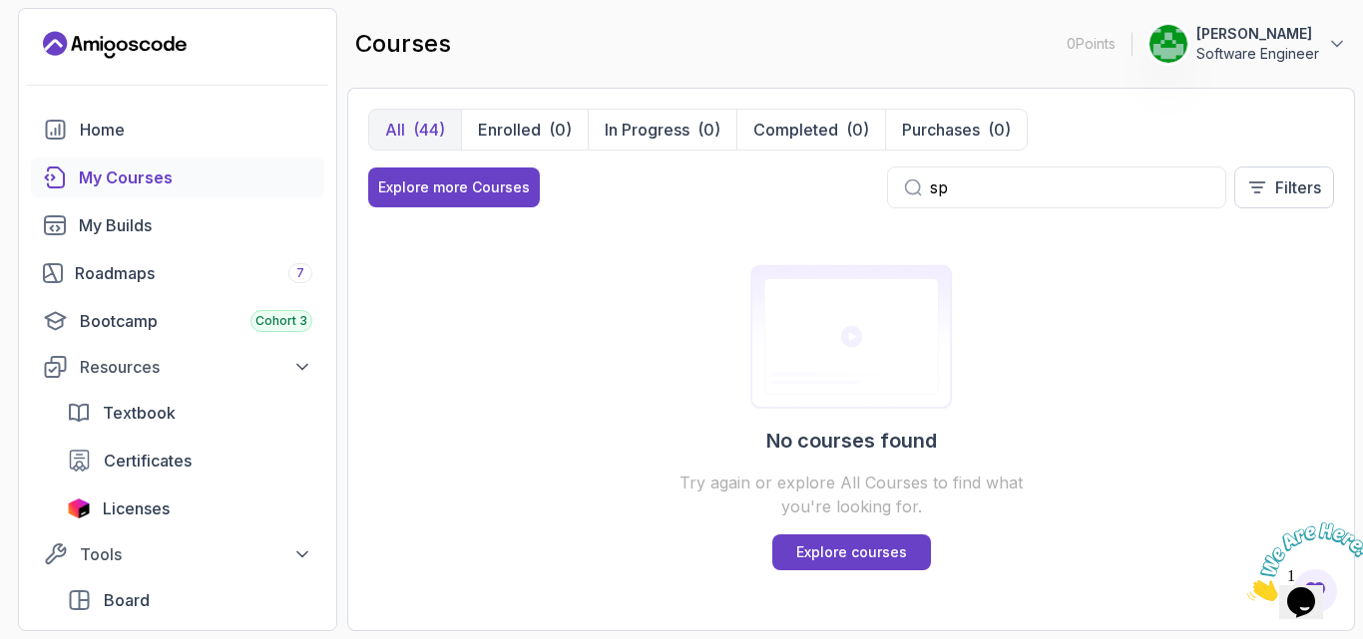
type input "s"
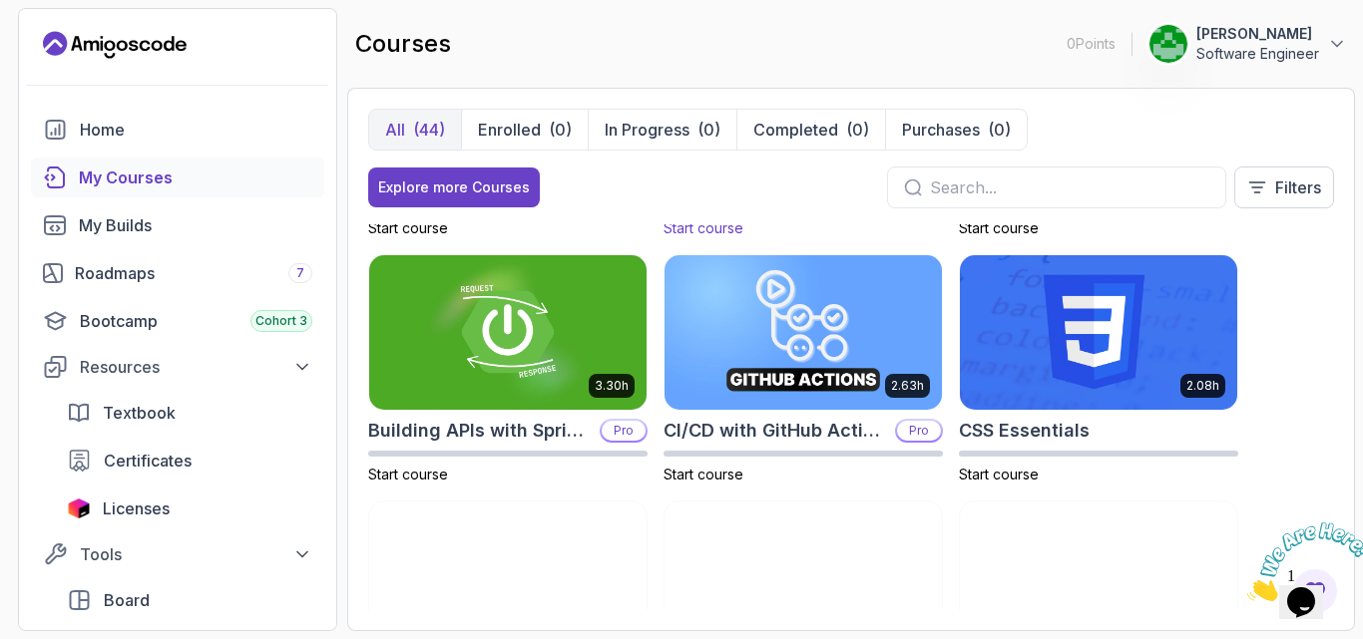
scroll to position [209, 0]
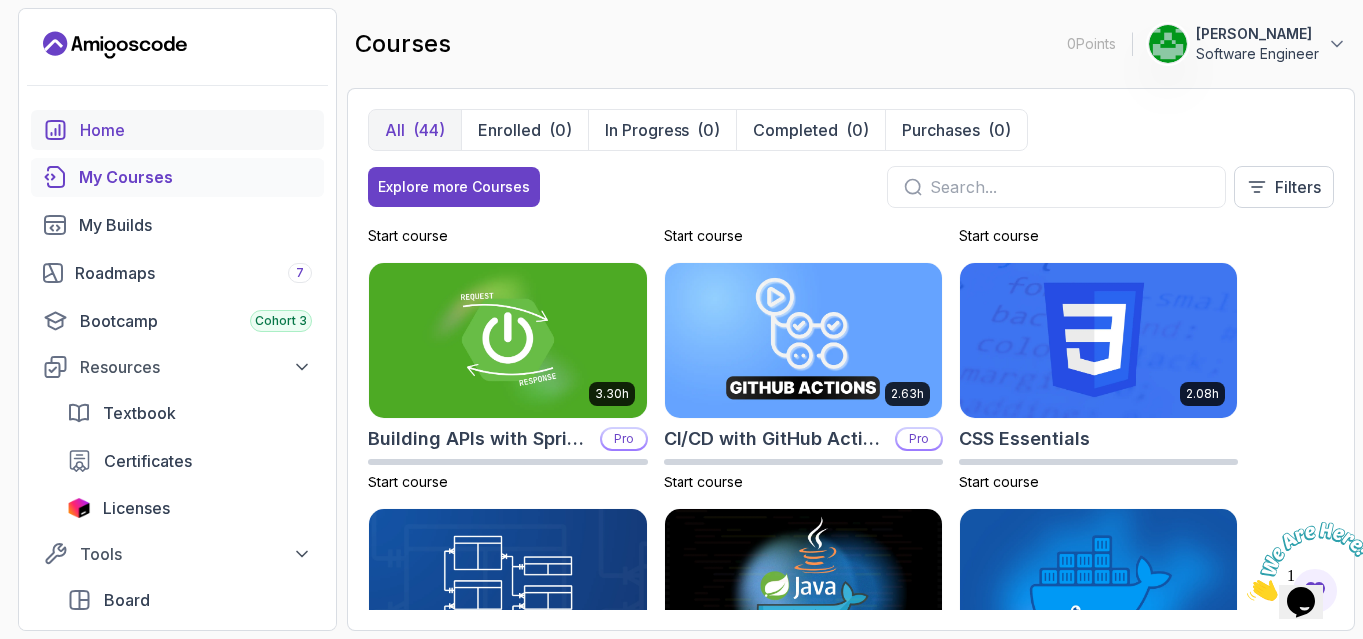
click at [92, 121] on div "Home" at bounding box center [196, 130] width 232 height 24
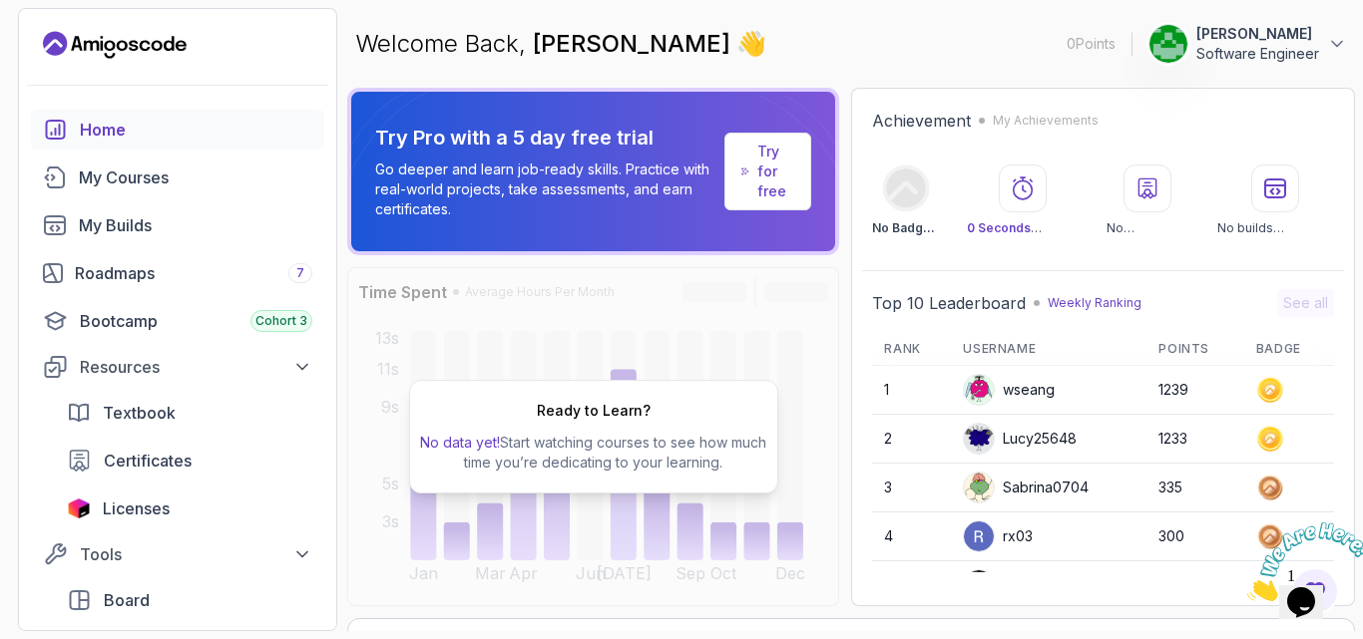
click at [657, 371] on div "Ready to Learn? No data yet! Start watching courses to see how much time you’re…" at bounding box center [593, 436] width 492 height 339
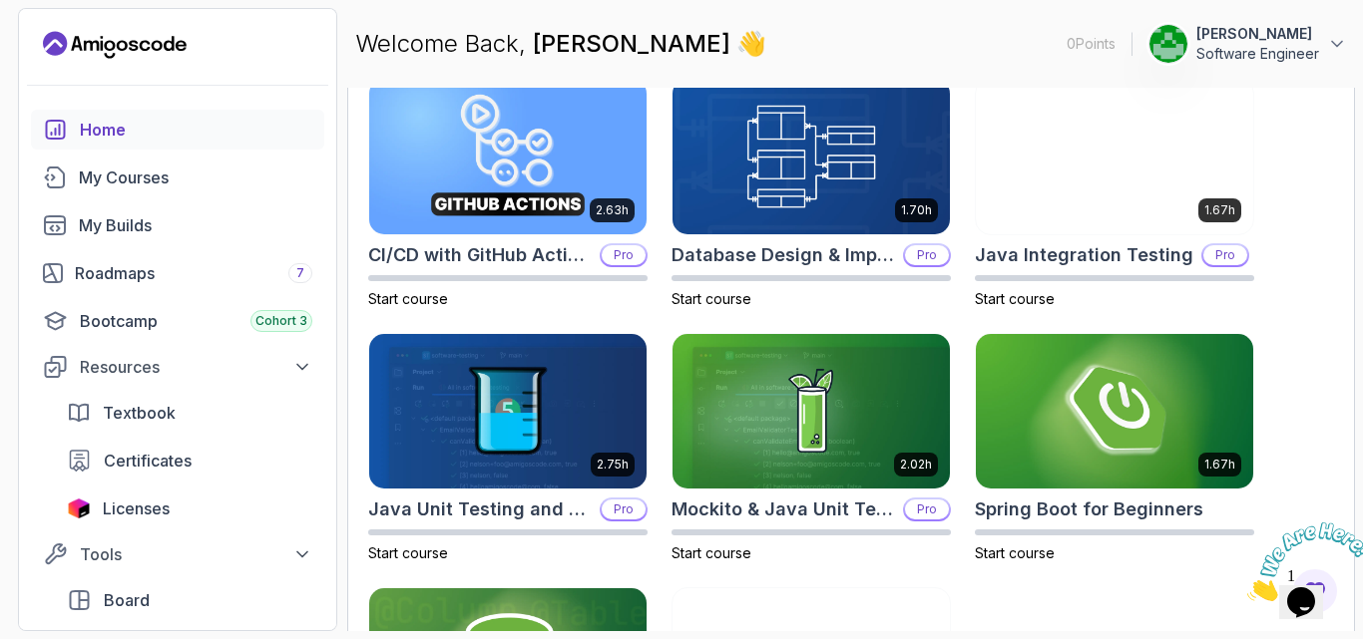
scroll to position [651, 0]
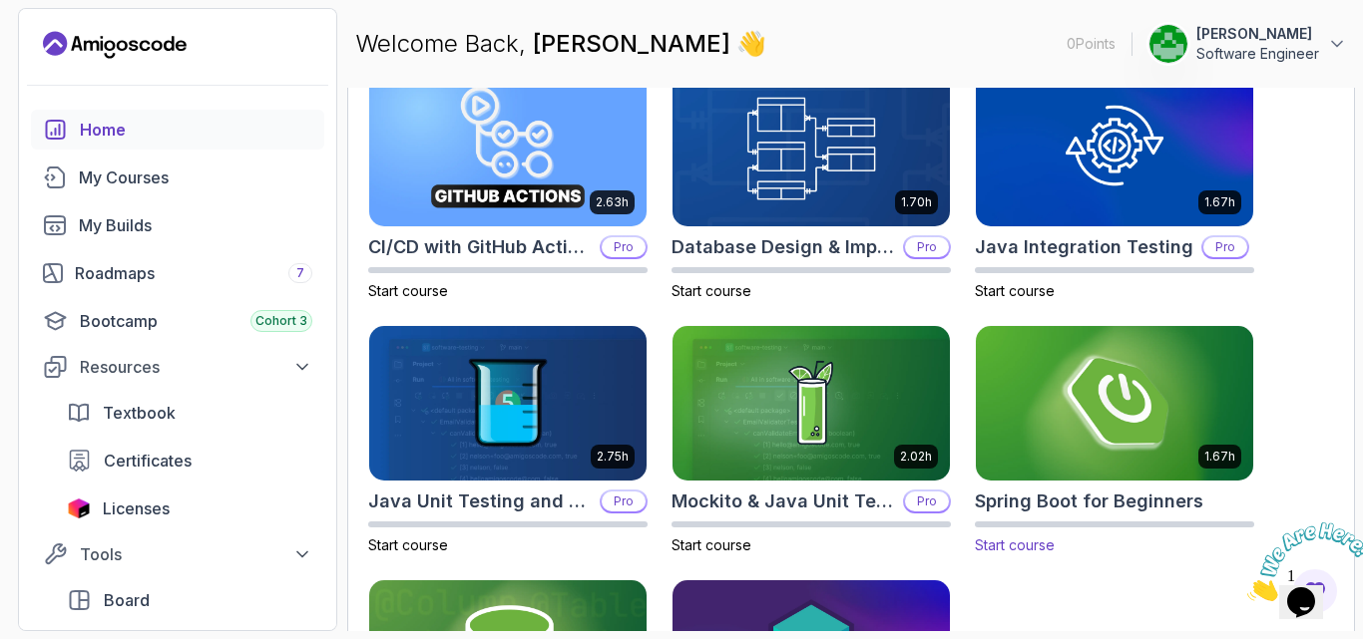
click at [1113, 409] on img at bounding box center [1114, 403] width 291 height 163
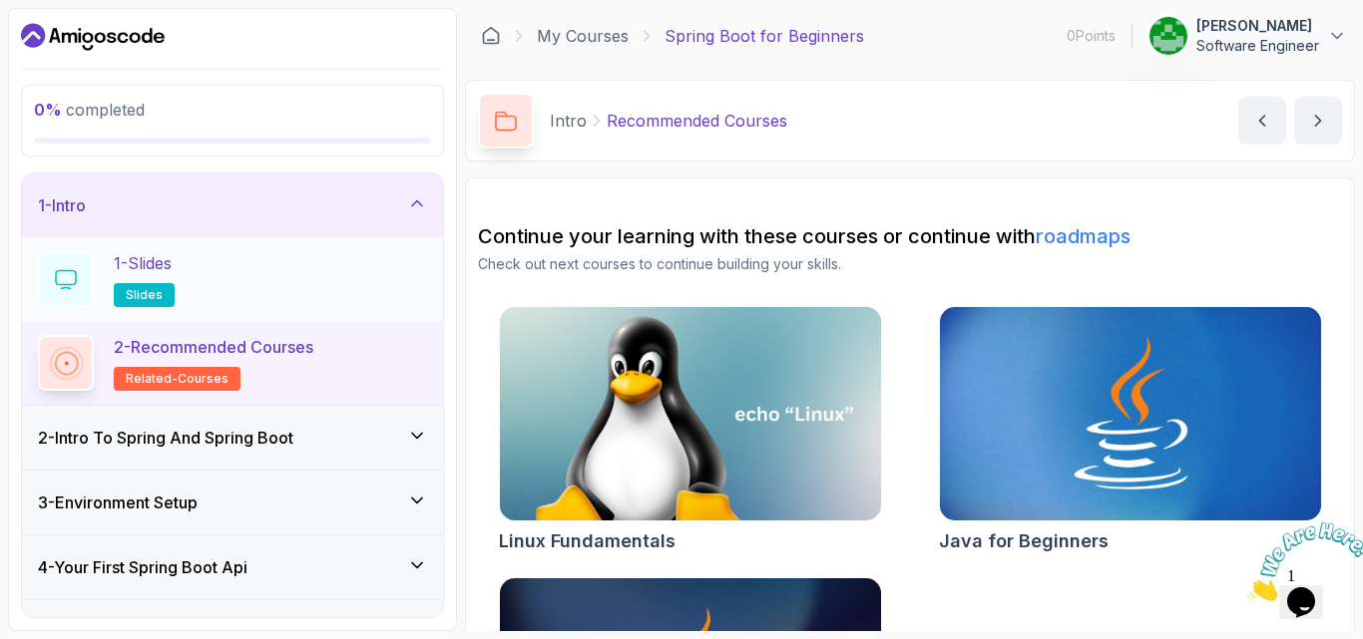
click at [162, 255] on p "1 - Slides" at bounding box center [143, 263] width 58 height 24
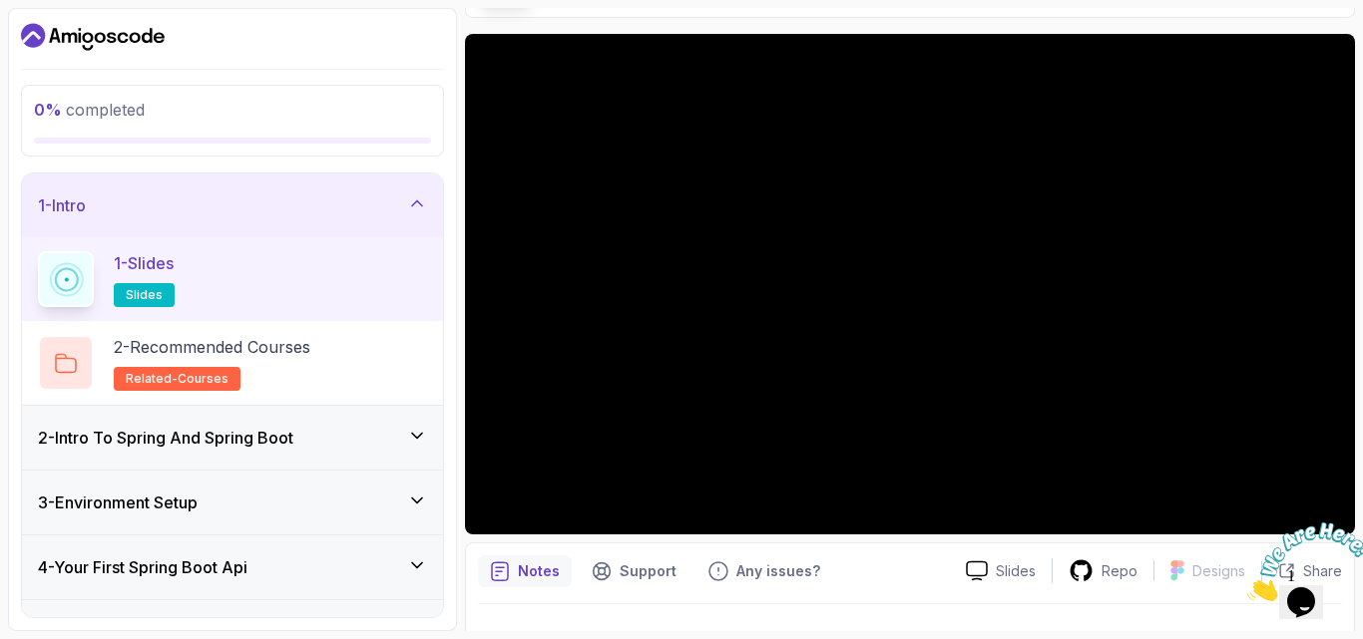
scroll to position [186, 0]
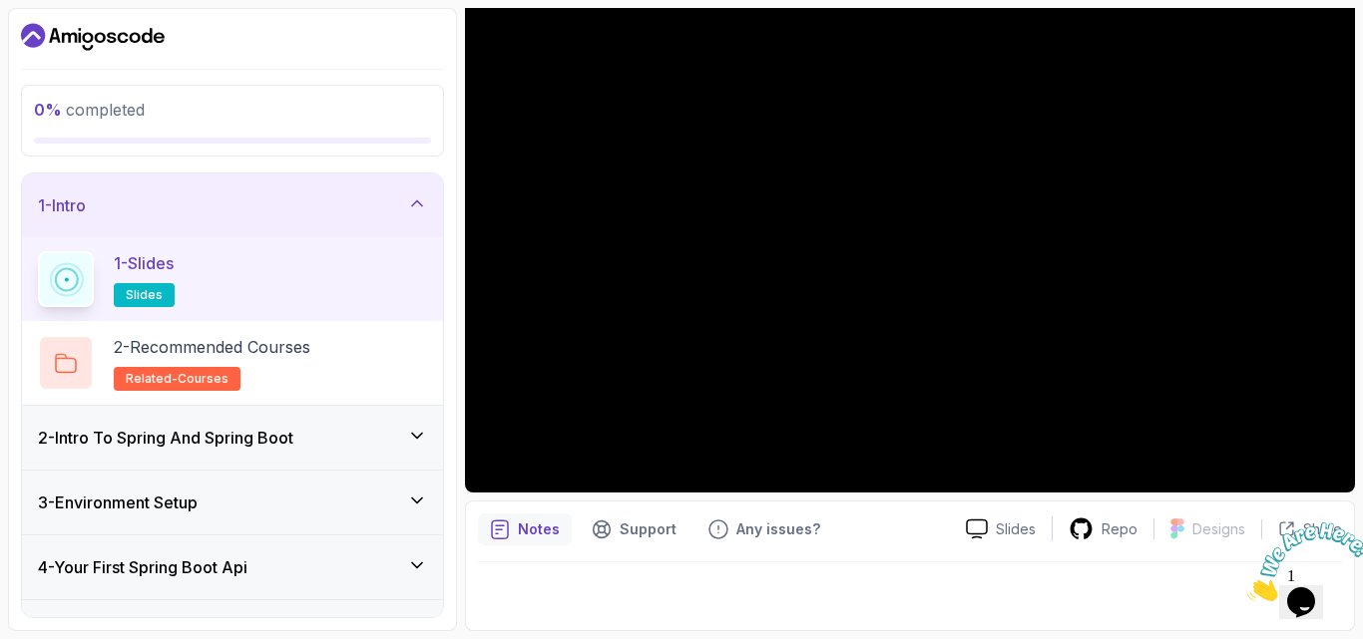
click at [1247, 588] on icon "Close" at bounding box center [1247, 596] width 0 height 17
click at [286, 359] on p "2 - Recommended Courses" at bounding box center [212, 347] width 197 height 24
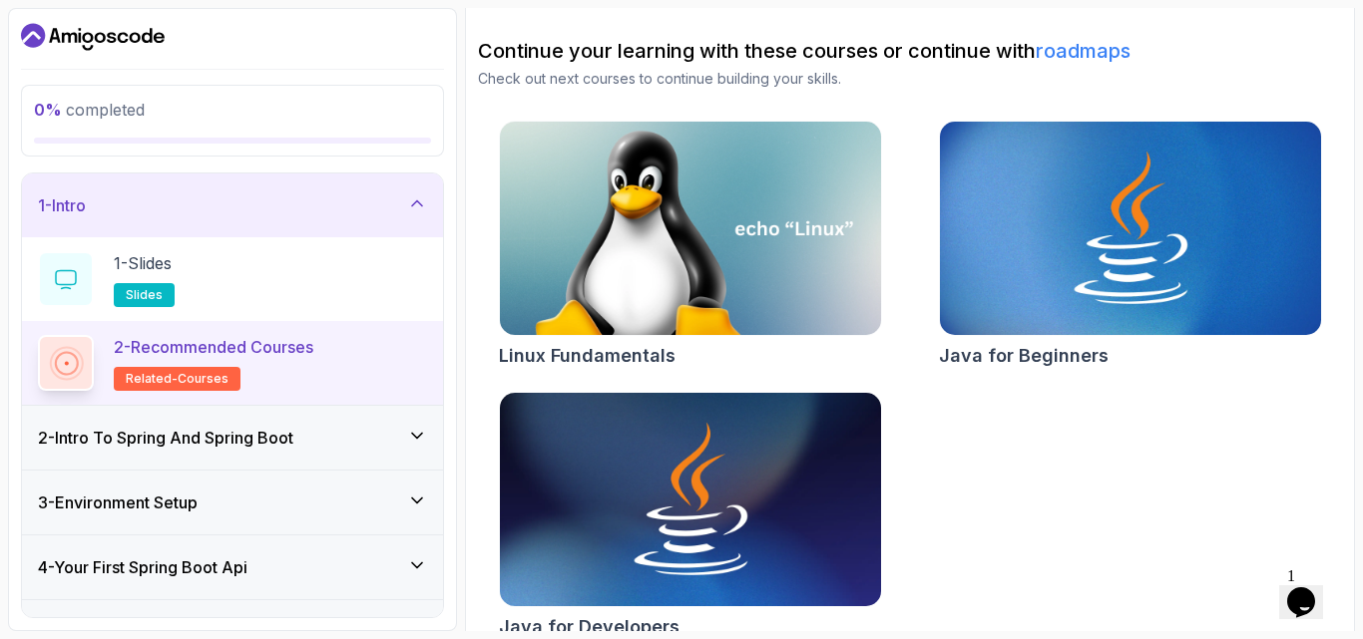
click at [206, 436] on h3 "2 - Intro To Spring And Spring Boot" at bounding box center [165, 438] width 255 height 24
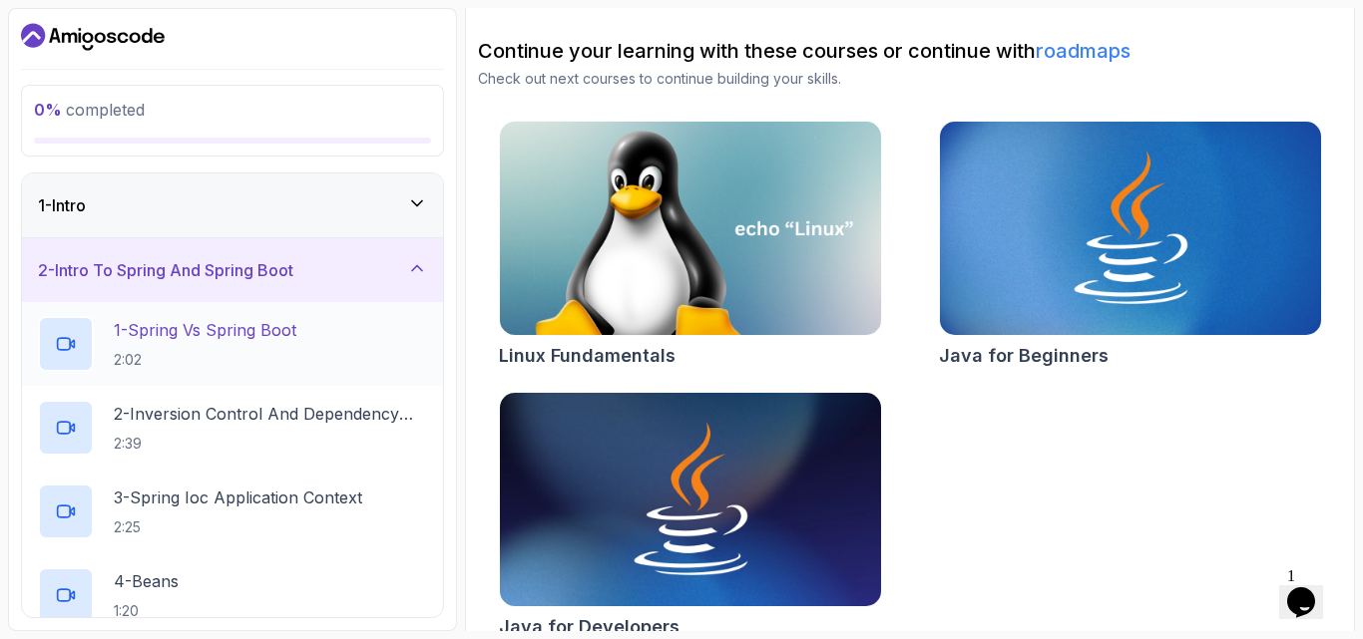
click at [247, 336] on p "1 - Spring Vs Spring Boot" at bounding box center [205, 330] width 183 height 24
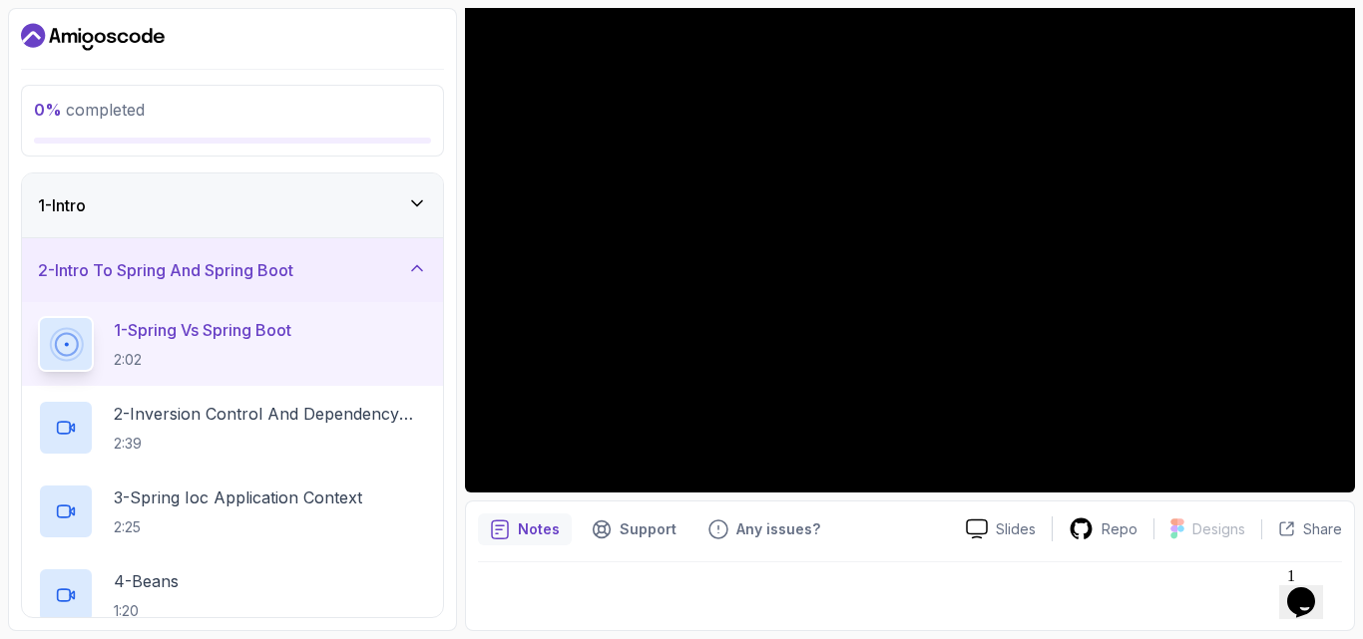
click at [71, 205] on h3 "1 - Intro" at bounding box center [62, 206] width 48 height 24
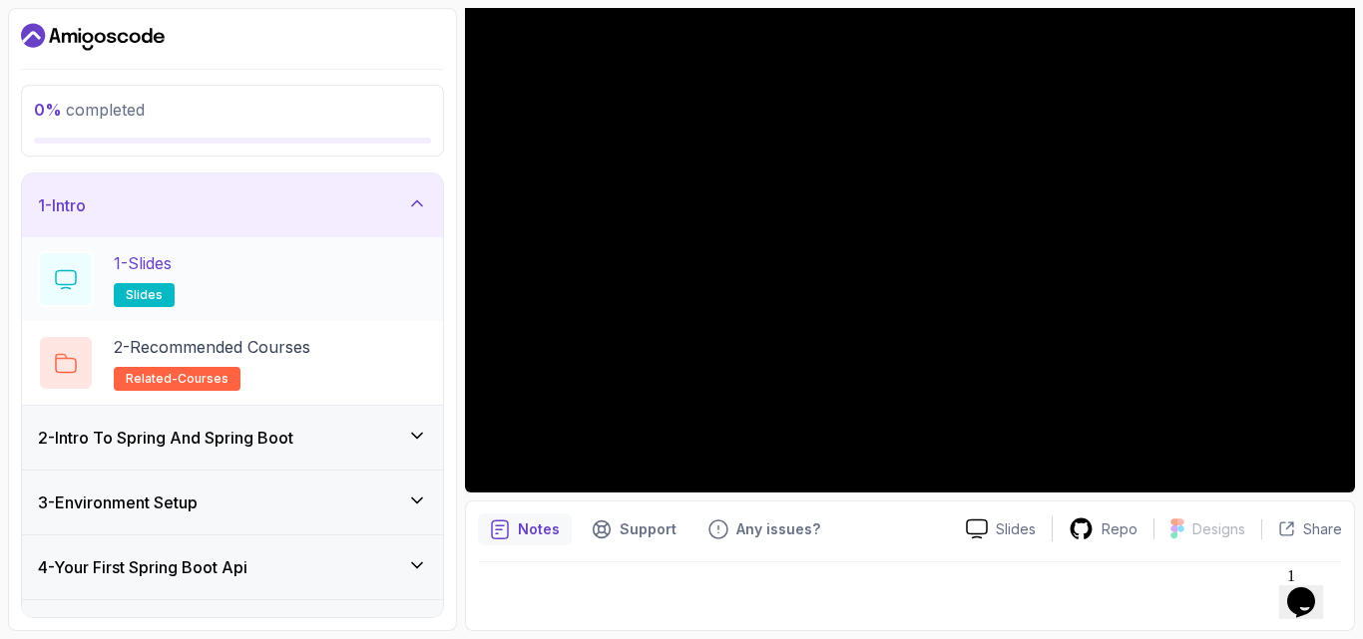
click at [151, 253] on p "1 - Slides" at bounding box center [143, 263] width 58 height 24
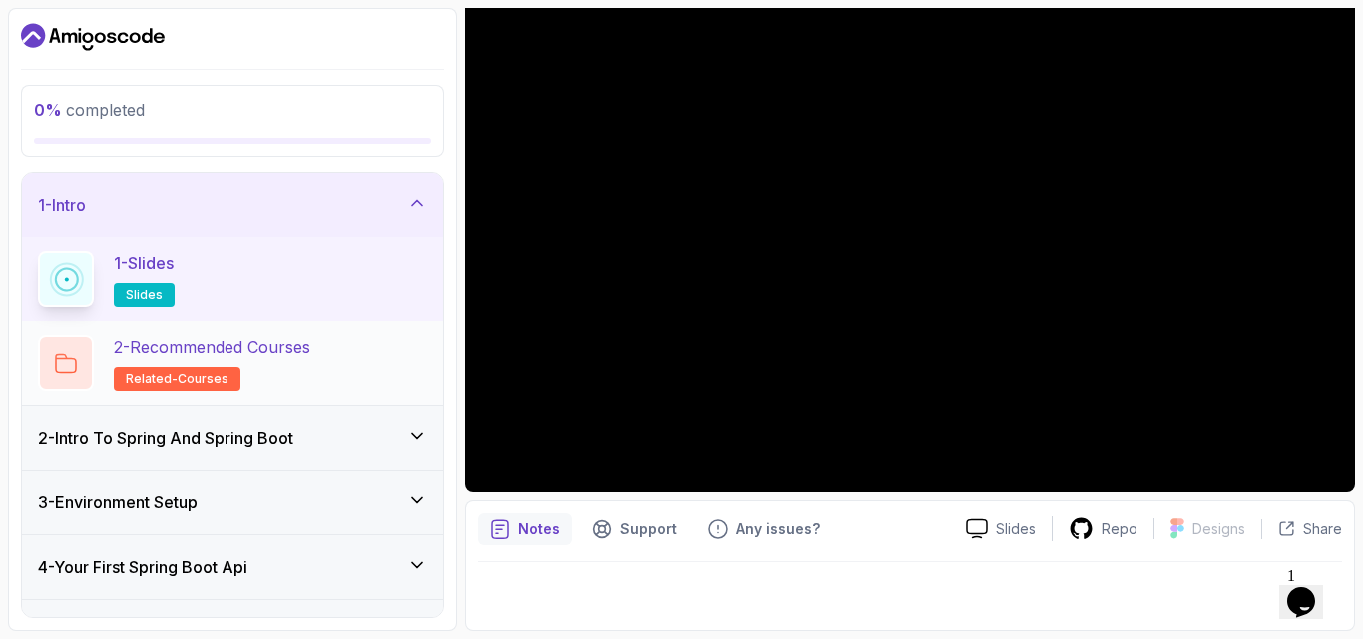
click at [287, 344] on p "2 - Recommended Courses" at bounding box center [212, 347] width 197 height 24
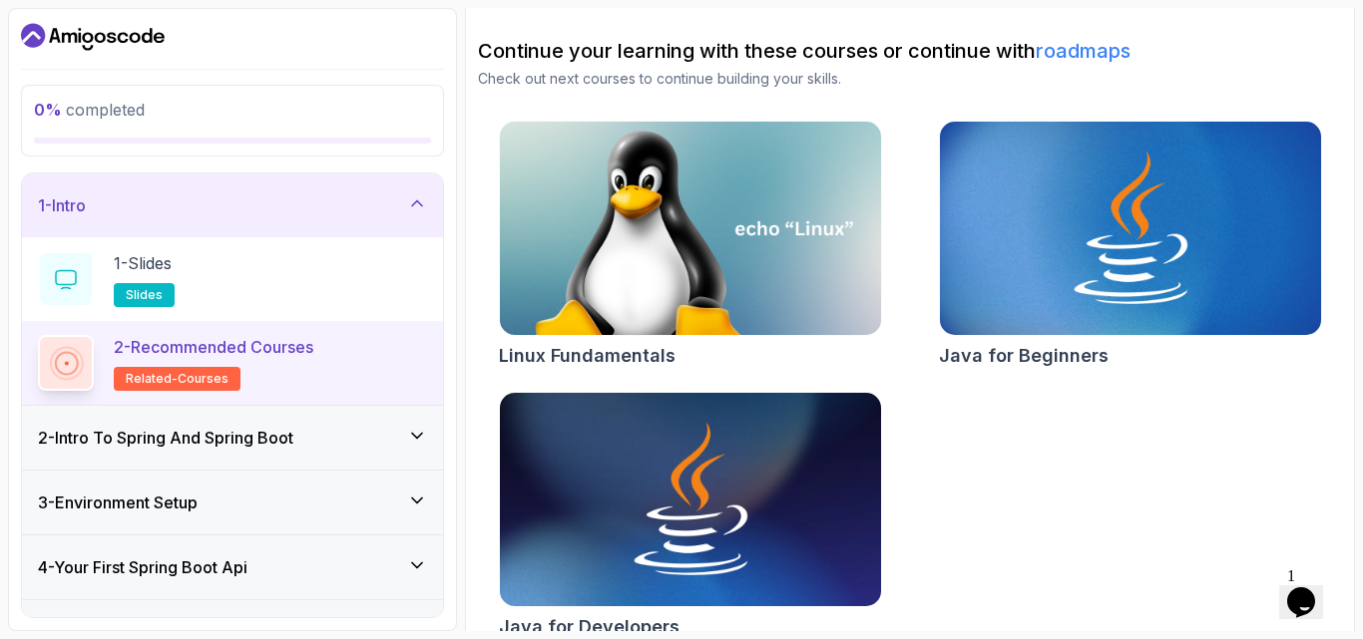
scroll to position [214, 0]
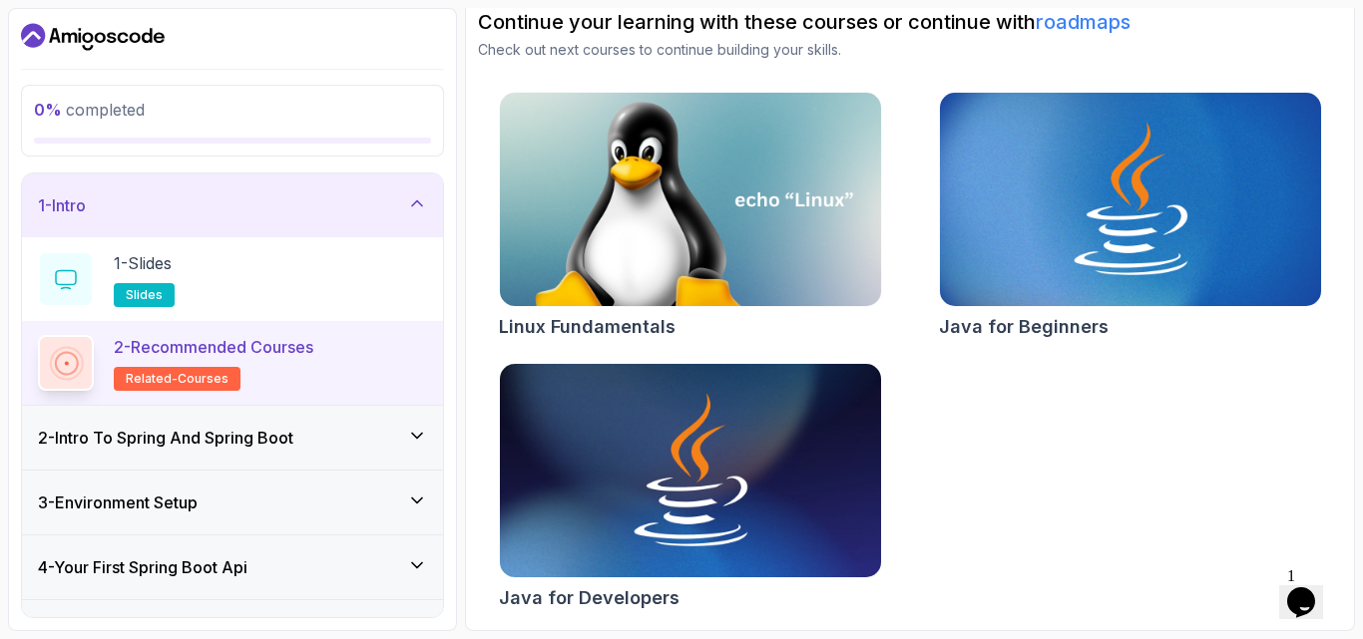
click at [245, 448] on h3 "2 - Intro To Spring And Spring Boot" at bounding box center [165, 438] width 255 height 24
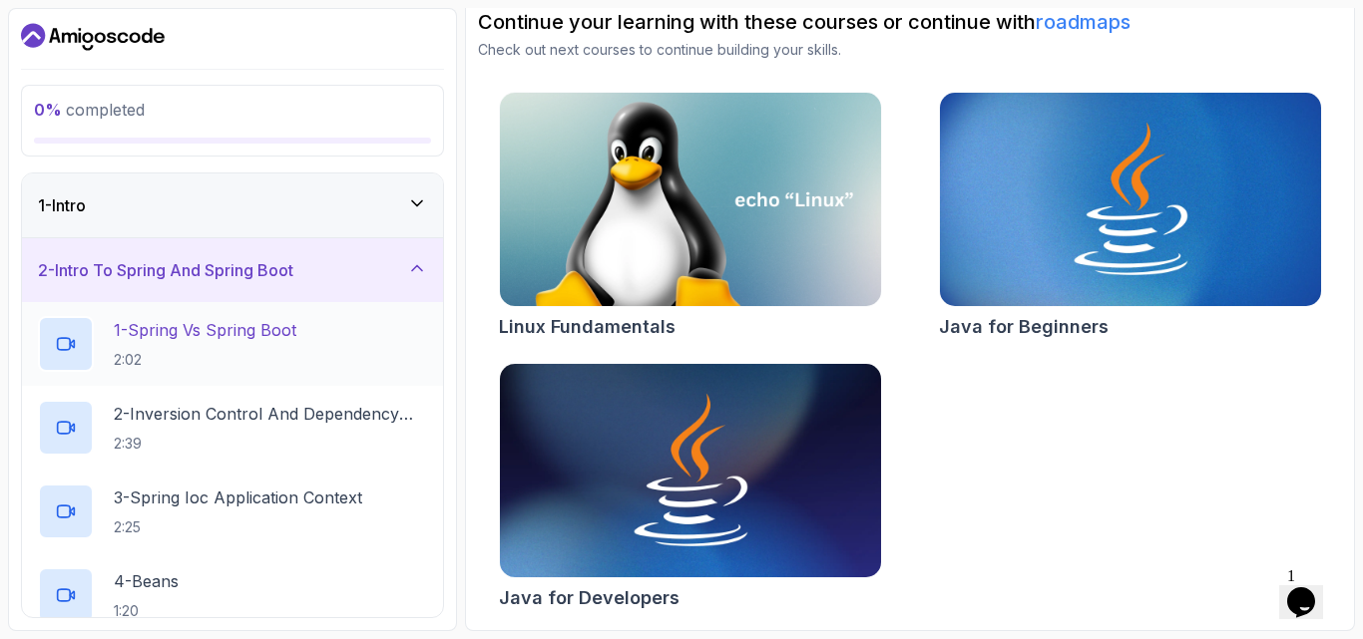
click at [281, 316] on div "1 - Spring Vs Spring Boot 2:02" at bounding box center [232, 344] width 389 height 56
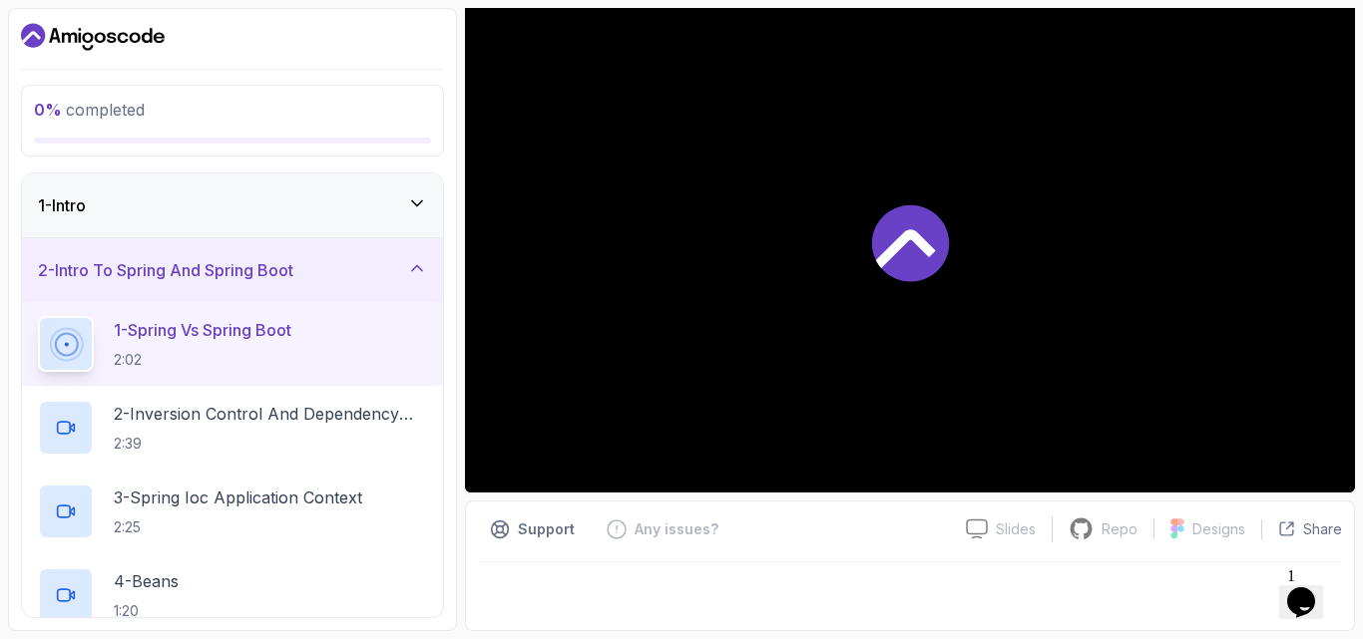
scroll to position [186, 0]
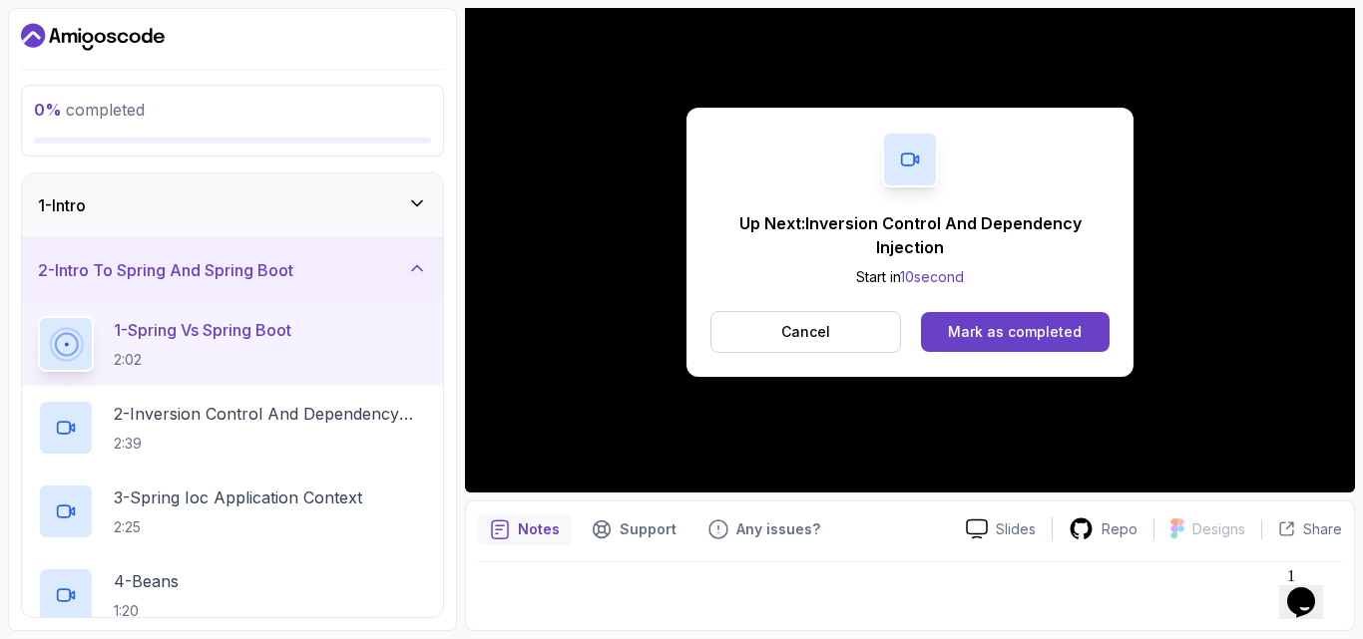
click at [1114, 227] on div "Up Next: Inversion Control And Dependency Injection Start in 10 second Cancel M…" at bounding box center [909, 242] width 447 height 269
click at [1201, 253] on div "Up Next: Inversion Control And Dependency Injection Start in 8 second Cancel [P…" at bounding box center [910, 242] width 890 height 501
click at [1054, 327] on div "Mark as completed" at bounding box center [1015, 332] width 134 height 20
